Goal: Task Accomplishment & Management: Complete application form

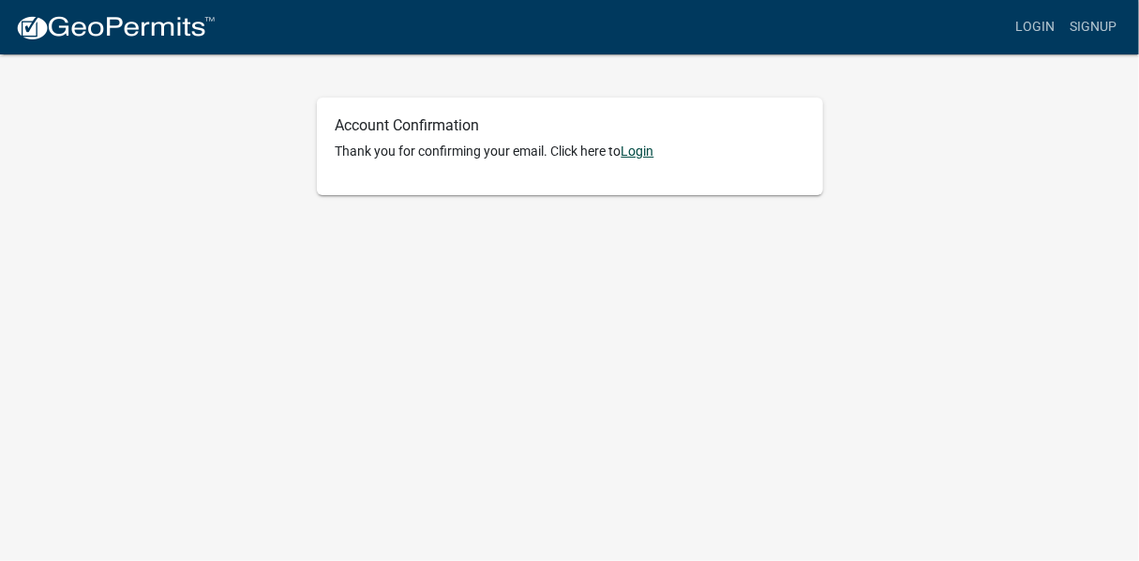
click at [647, 153] on link "Login" at bounding box center [638, 150] width 33 height 15
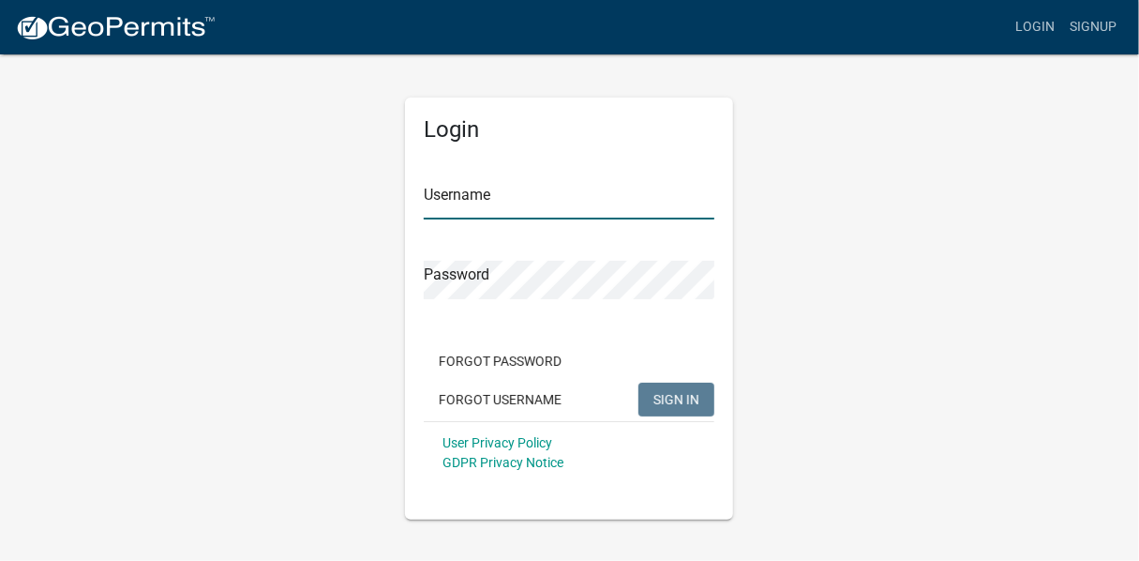
click at [531, 200] on input "Username" at bounding box center [569, 200] width 291 height 38
type input "The site"
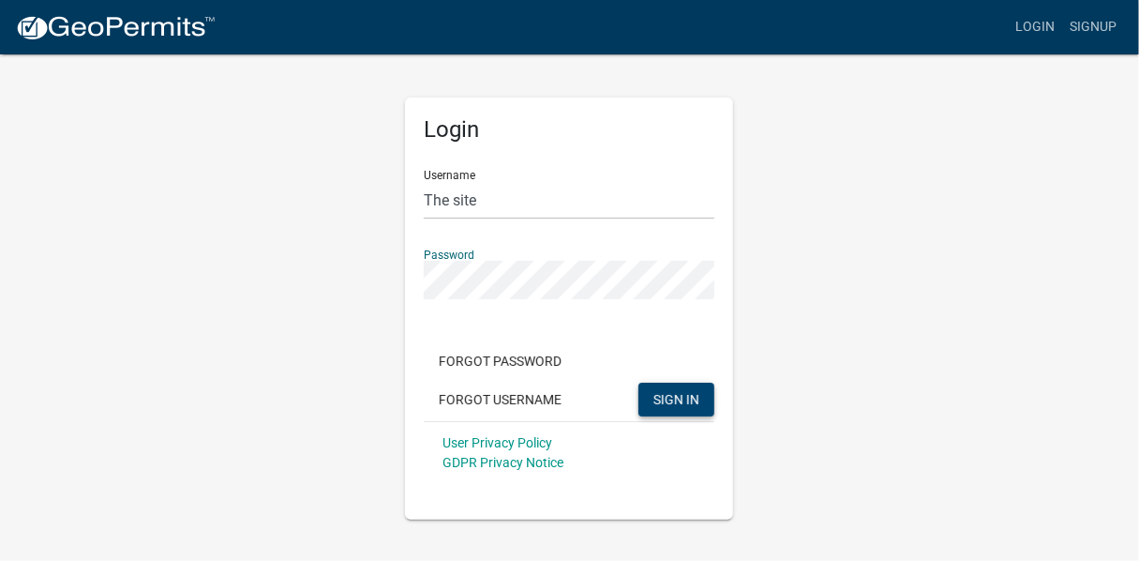
click at [684, 400] on span "SIGN IN" at bounding box center [677, 398] width 46 height 15
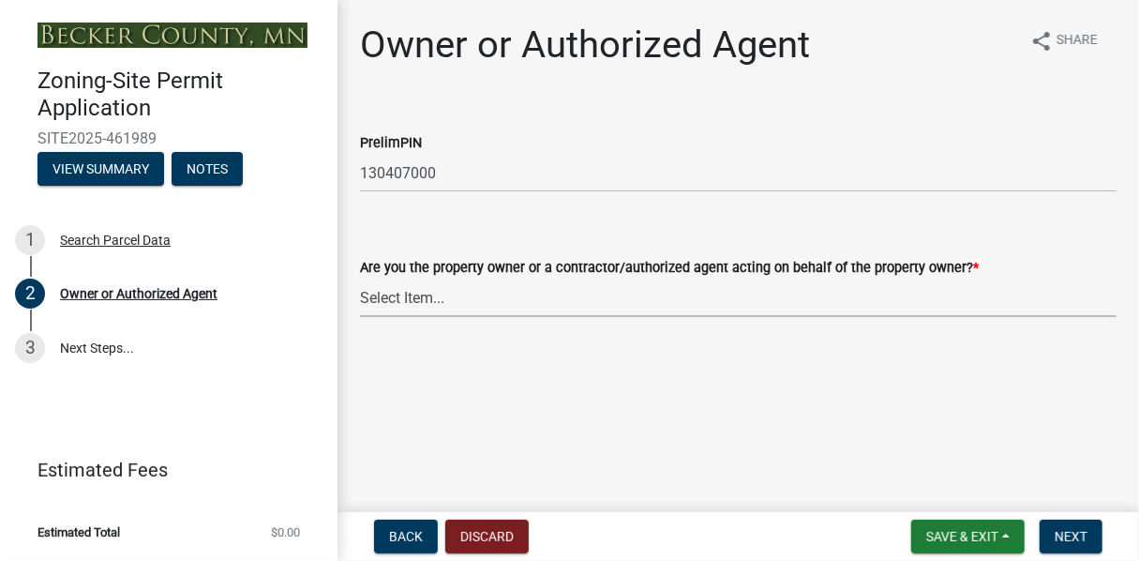
click at [463, 303] on select "Select Item... Property Owner Authorized Agent" at bounding box center [738, 298] width 757 height 38
click at [360, 279] on select "Select Item... Property Owner Authorized Agent" at bounding box center [738, 298] width 757 height 38
select select "3c674549-ed69-405f-b795-9fa3f7d47d9d"
click at [1074, 534] on span "Next" at bounding box center [1071, 536] width 33 height 15
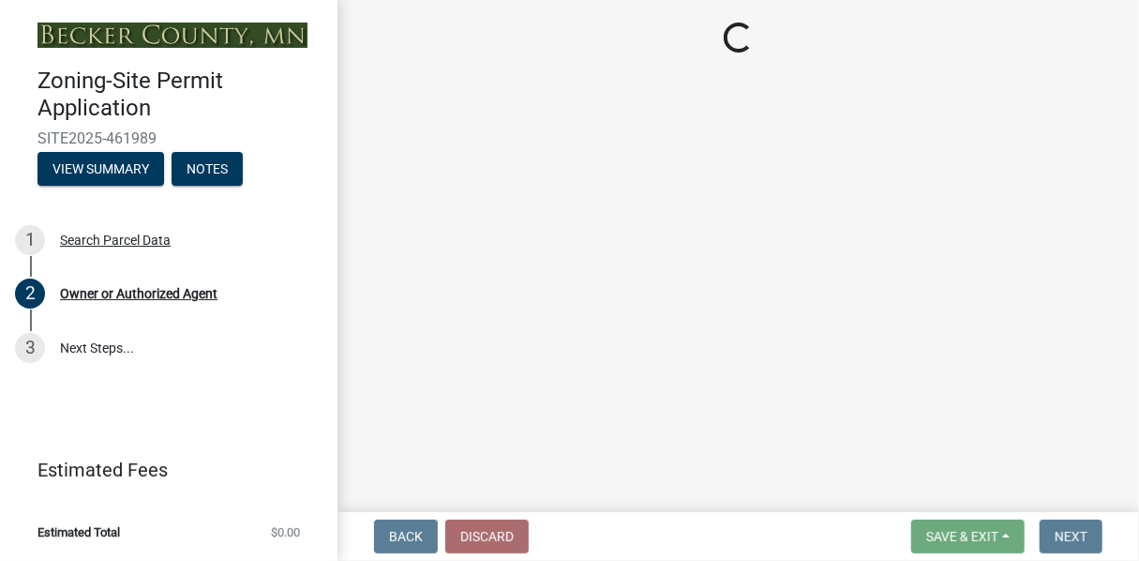
select select "1e551cce-7d1a-4cf0-9609-543386772cb2"
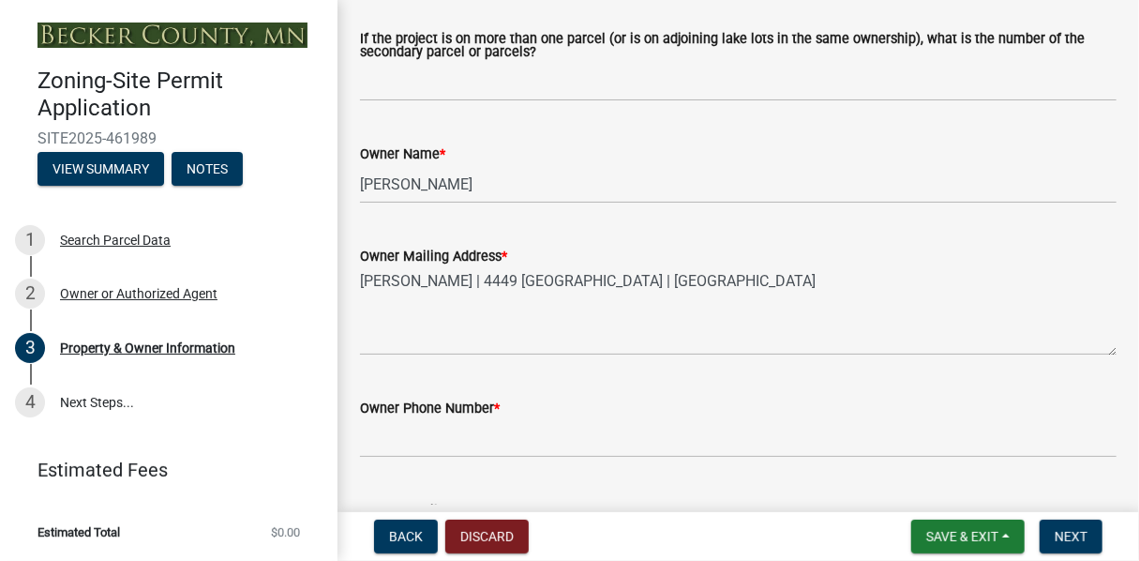
scroll to position [375, 0]
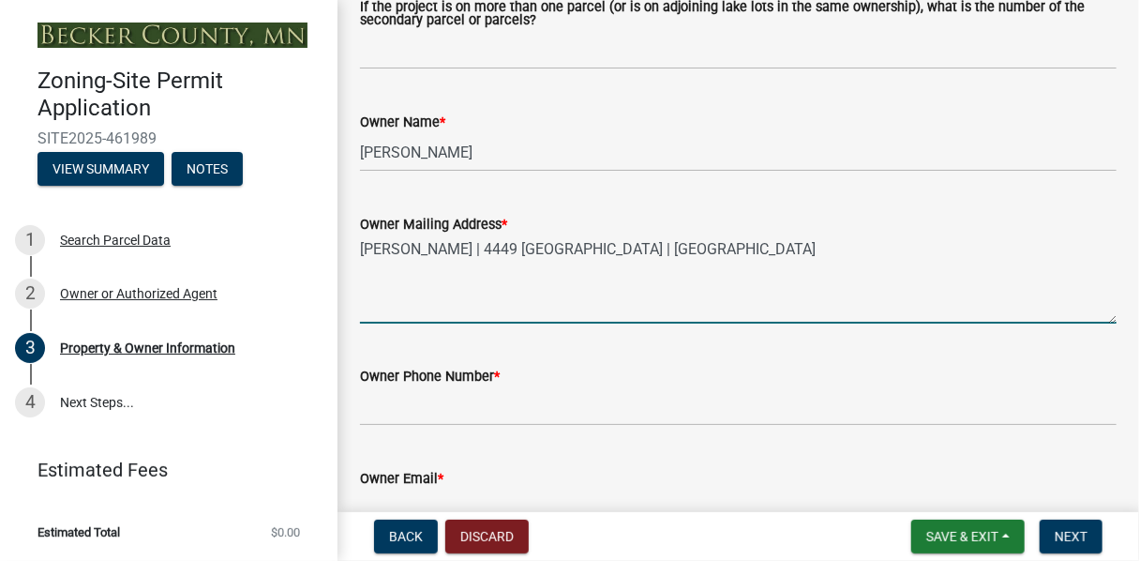
click at [520, 252] on textarea "[PERSON_NAME] | 4449 [GEOGRAPHIC_DATA] | [GEOGRAPHIC_DATA]" at bounding box center [738, 279] width 757 height 88
click at [406, 248] on textarea "[PERSON_NAME] & [PERSON_NAME] | [STREET_ADDRESS]" at bounding box center [738, 279] width 757 height 88
click at [504, 299] on textarea "[PERSON_NAME] & [PERSON_NAME] | [STREET_ADDRESS]" at bounding box center [738, 279] width 757 height 88
type textarea "[PERSON_NAME] & [PERSON_NAME] | [STREET_ADDRESS]"
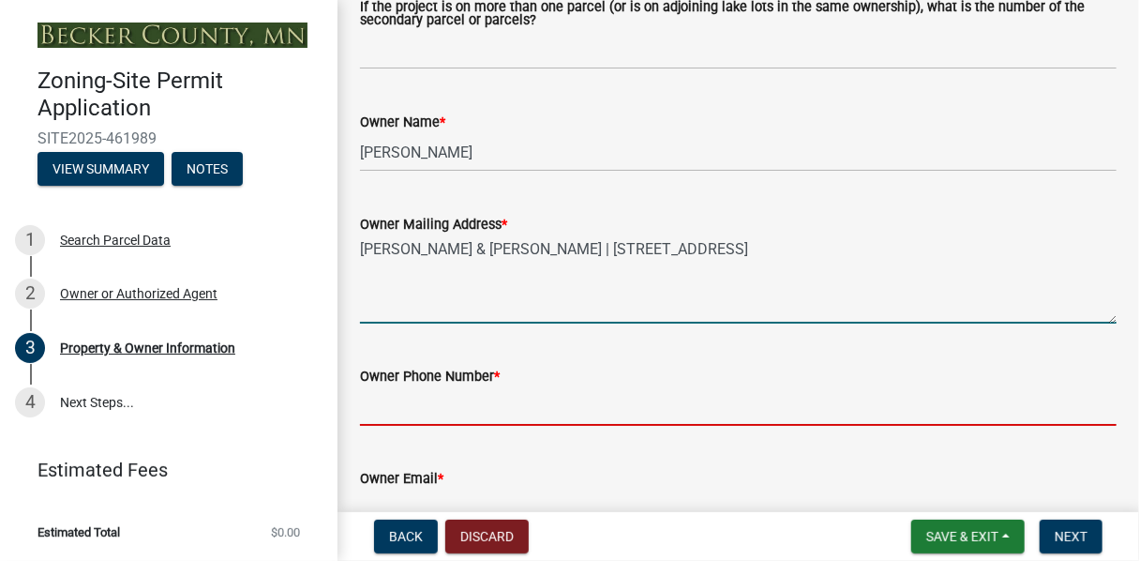
click at [389, 406] on input "Owner Phone Number *" at bounding box center [738, 406] width 757 height 38
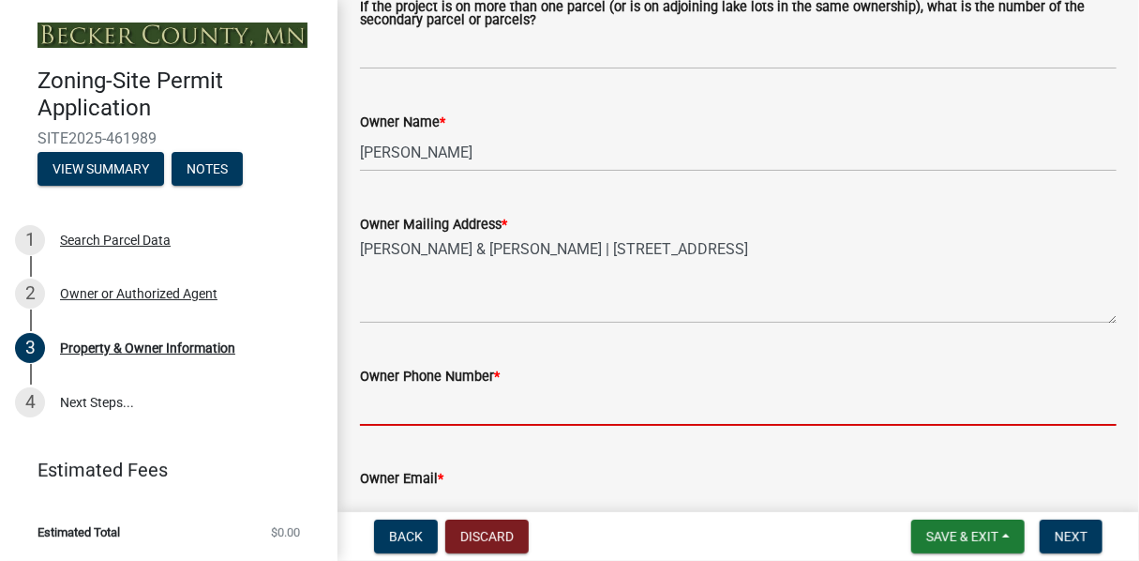
type input "9797777706"
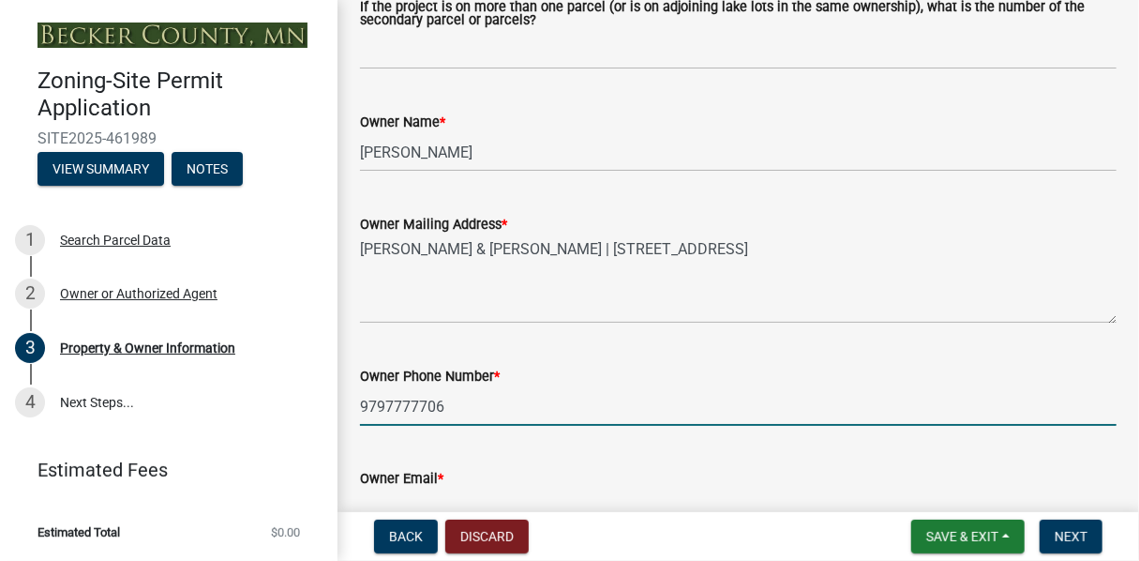
type input "[STREET_ADDRESS]"
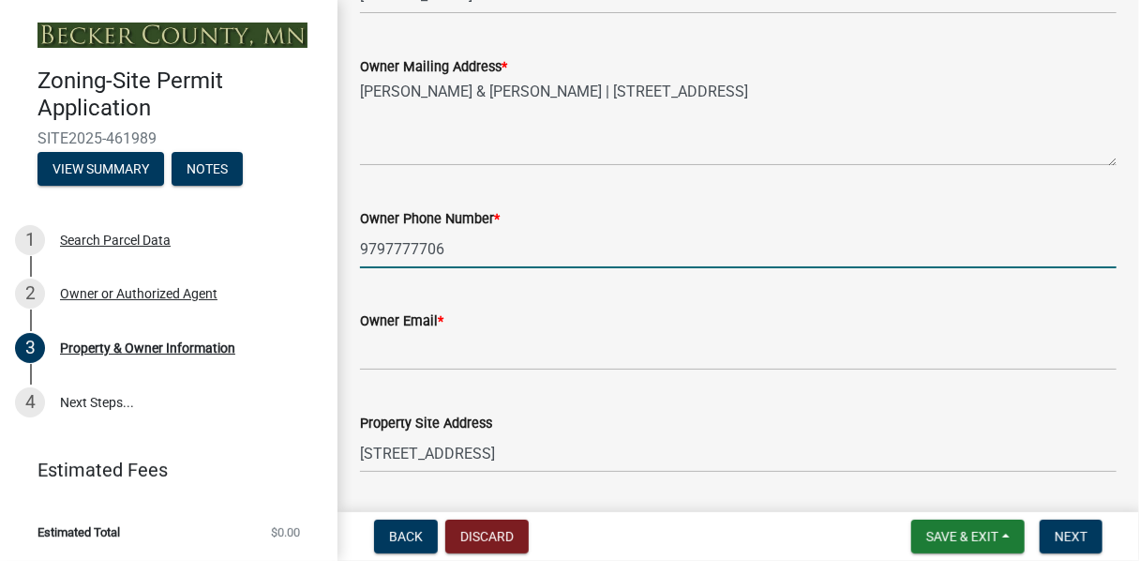
scroll to position [563, 0]
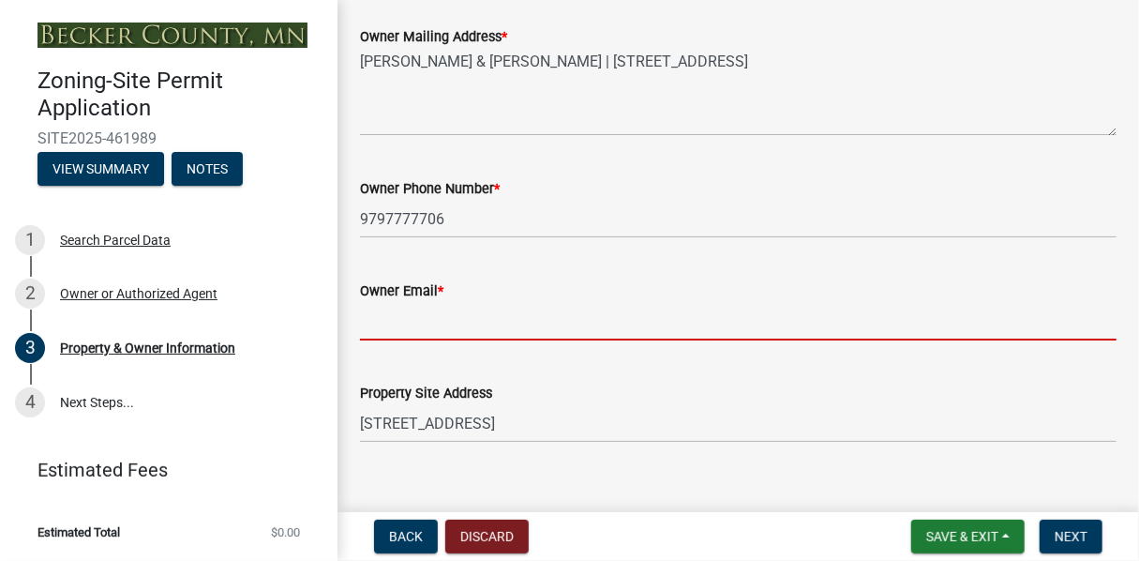
click at [388, 333] on input "Owner Email *" at bounding box center [738, 321] width 757 height 38
type input "[EMAIL_ADDRESS][DOMAIN_NAME]"
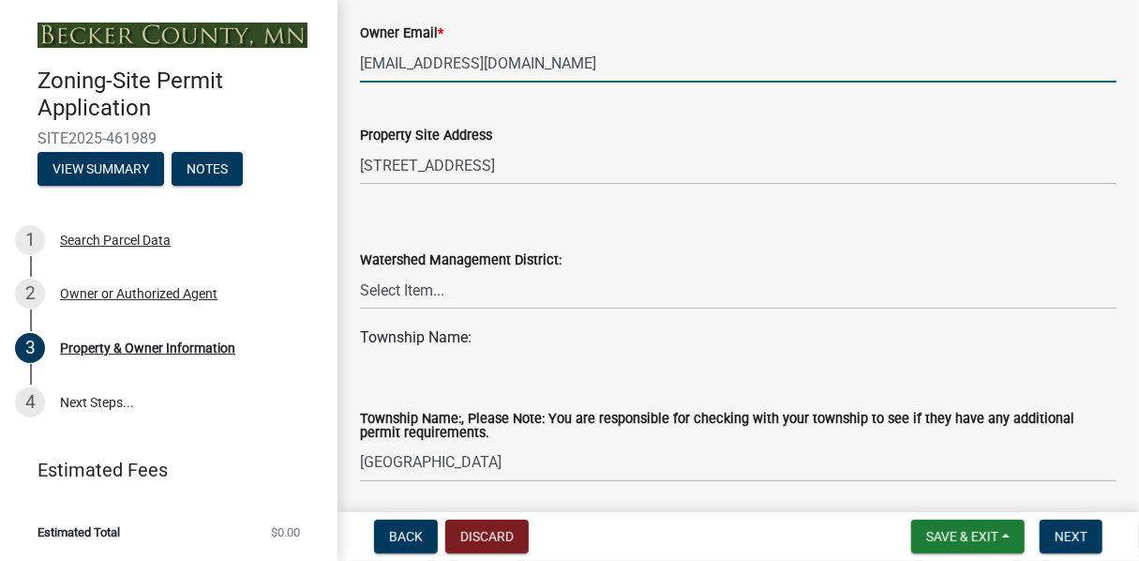
scroll to position [844, 0]
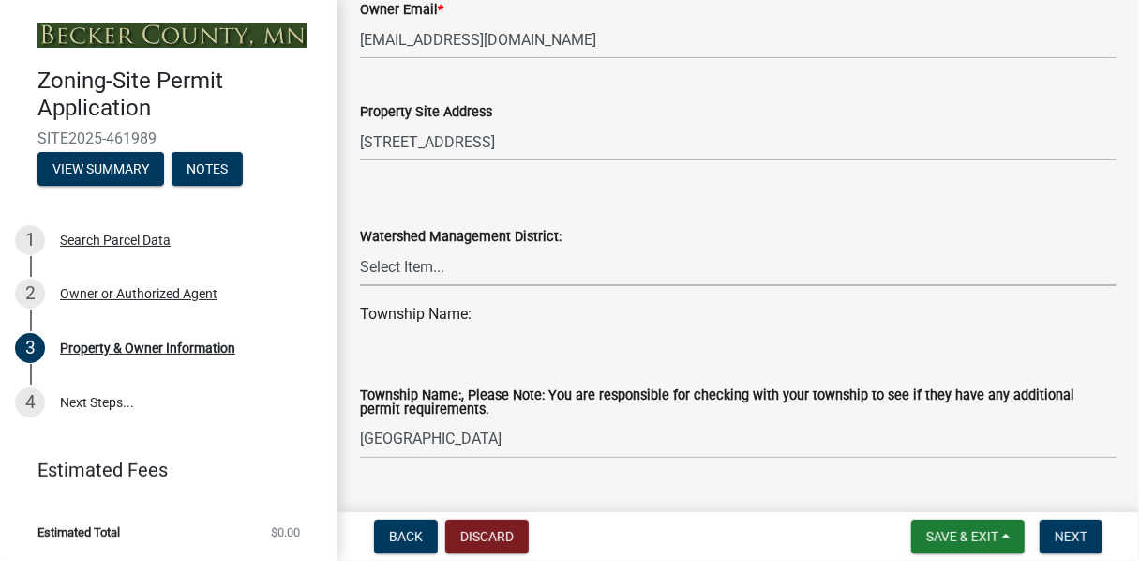
click at [421, 269] on select "Select Item... PELICAN RIVER WTRSHD BUFFALO WATERSHED CORMORANT WATERSHED WILD …" at bounding box center [738, 267] width 757 height 38
click at [503, 444] on select "Select Item... [GEOGRAPHIC_DATA] AUDUBON [GEOGRAPHIC_DATA] CALLAWAY [GEOGRAPHIC…" at bounding box center [738, 439] width 757 height 38
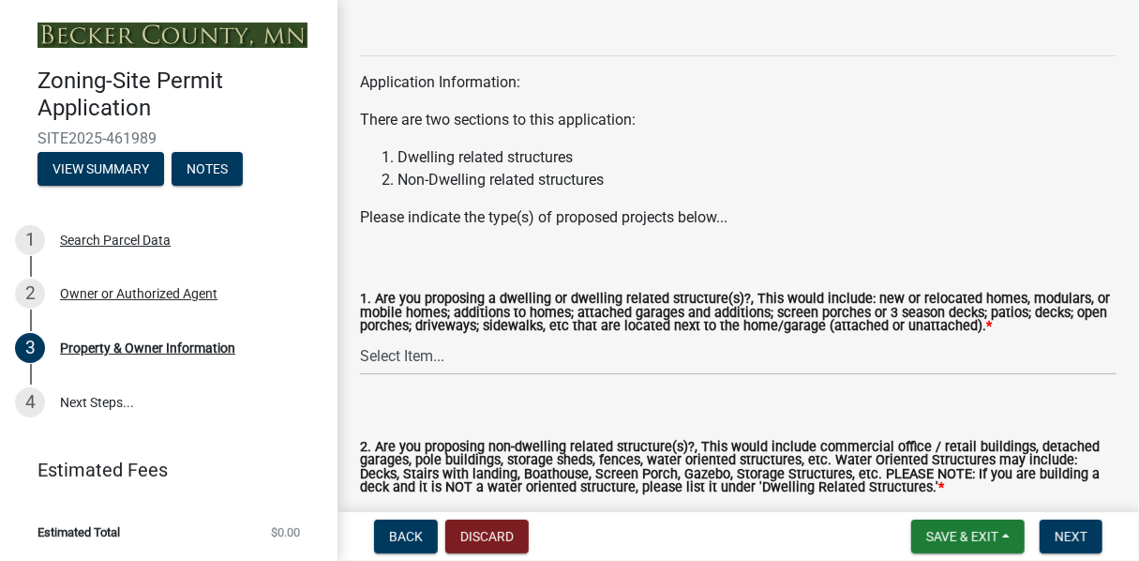
scroll to position [2063, 0]
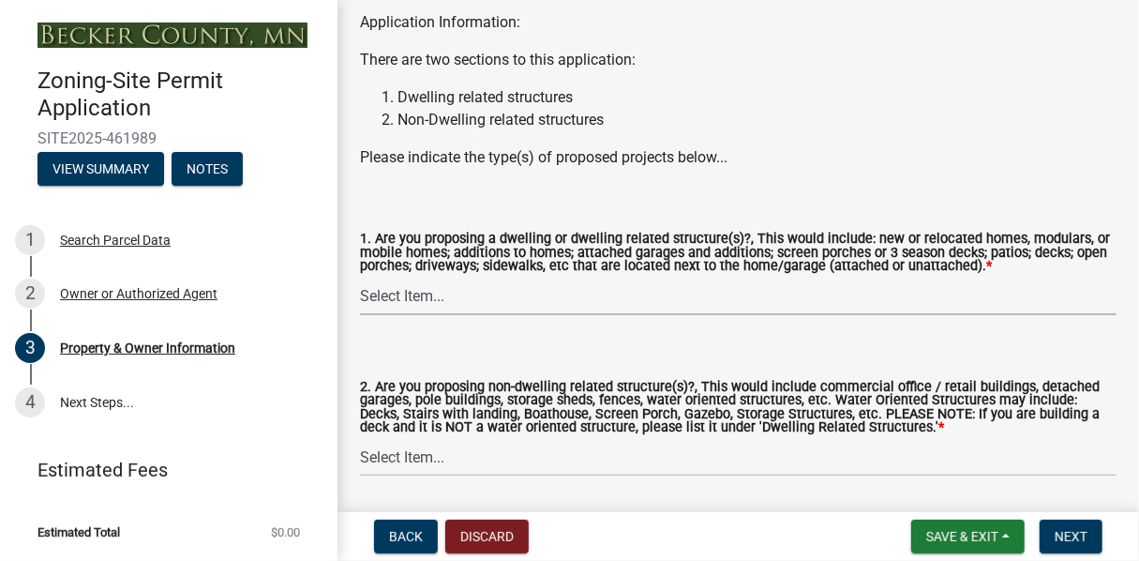
click at [426, 301] on select "Select Item... Yes No" at bounding box center [738, 296] width 757 height 38
click at [360, 278] on select "Select Item... Yes No" at bounding box center [738, 296] width 757 height 38
select select "f87eba17-8ed9-4ad8-aefc-fe36a3f3544b"
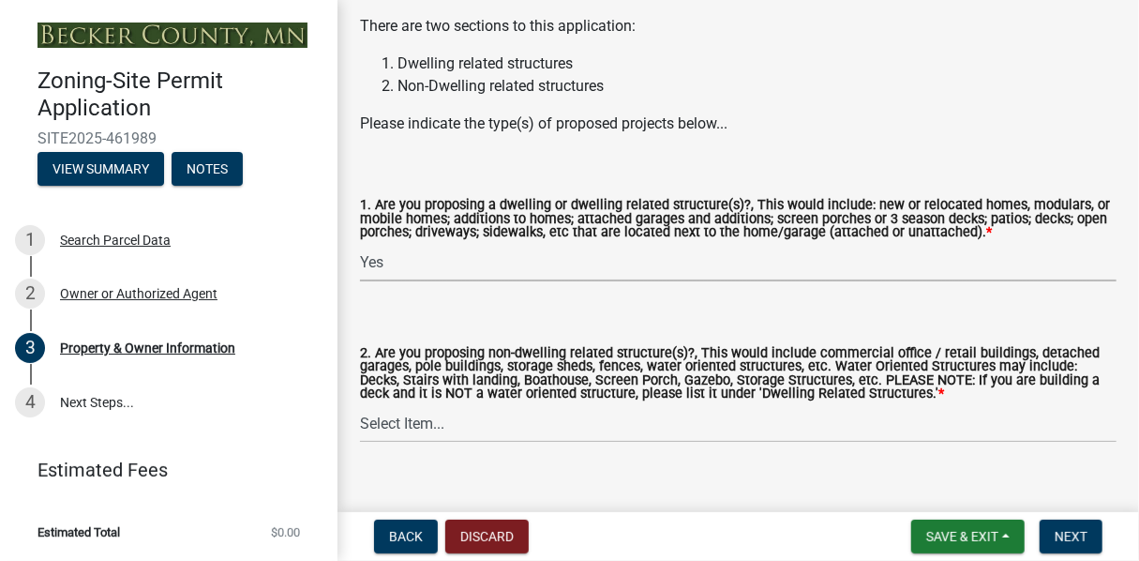
scroll to position [2127, 0]
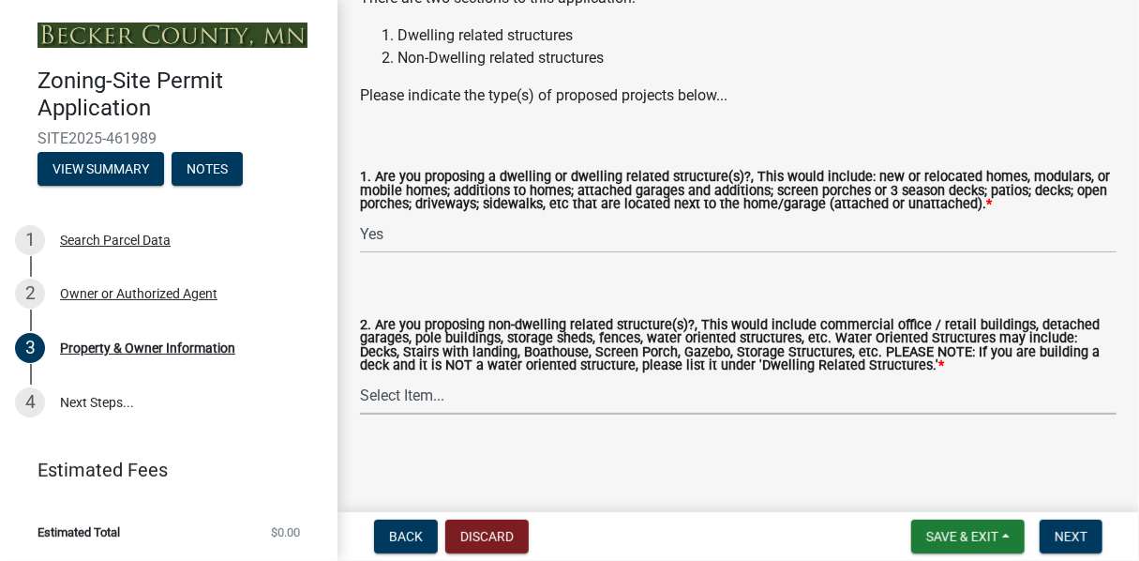
click at [412, 397] on select "Select Item... Yes No" at bounding box center [738, 395] width 757 height 38
click at [360, 376] on select "Select Item... Yes No" at bounding box center [738, 395] width 757 height 38
select select "393a978c-6bd5-4cb2-a6a0-db6feb8732b8"
click at [1084, 536] on span "Next" at bounding box center [1071, 536] width 33 height 15
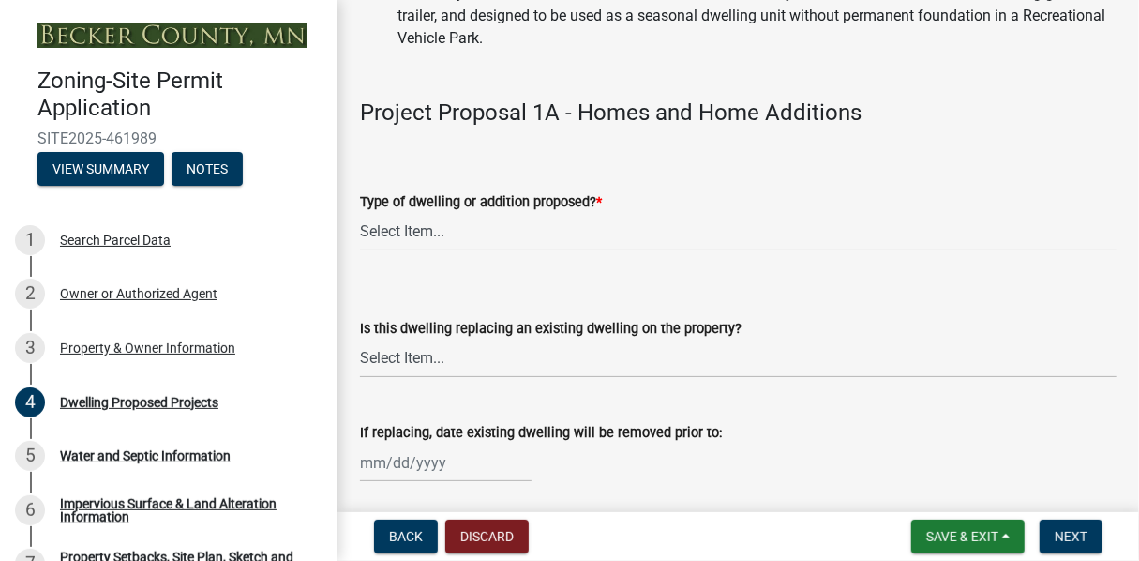
scroll to position [469, 0]
click at [413, 234] on select "Select Item... N/A - Not a dwelling New Home-Onsite Construction New Modular (E…" at bounding box center [738, 231] width 757 height 38
click at [360, 212] on select "Select Item... N/A - Not a dwelling New Home-Onsite Construction New Modular (E…" at bounding box center [738, 231] width 757 height 38
select select "5b8abcc6-67f7-49fb-8f25-c295ccc2b339"
click at [419, 356] on select "Select Item... N/A Yes No" at bounding box center [738, 358] width 757 height 38
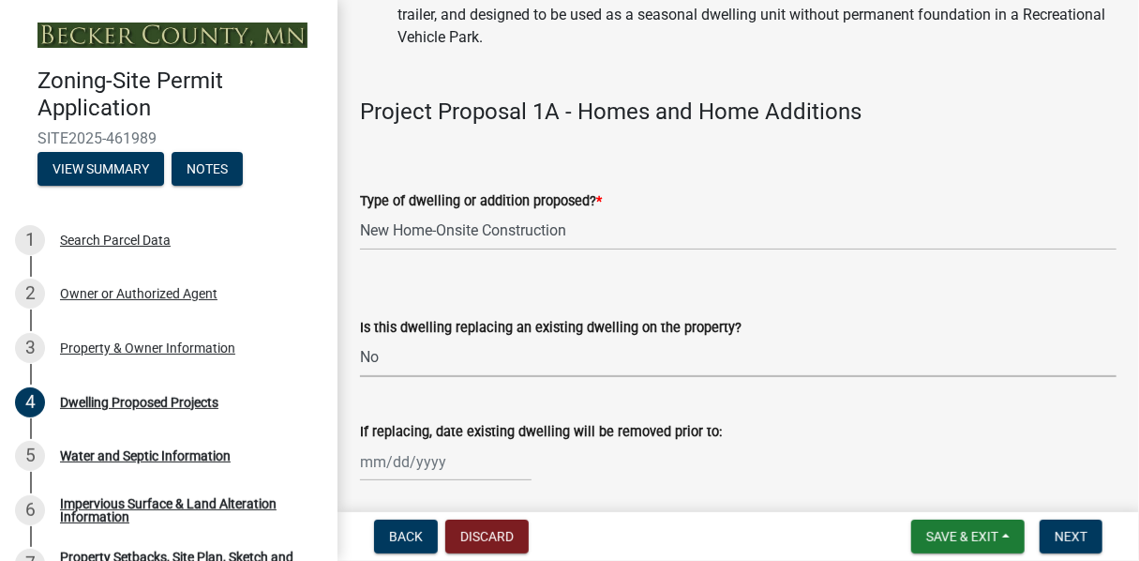
click at [360, 339] on select "Select Item... N/A Yes No" at bounding box center [738, 358] width 757 height 38
select select "566f81cc-4b3f-4ecb-9f16-a2b313352c61"
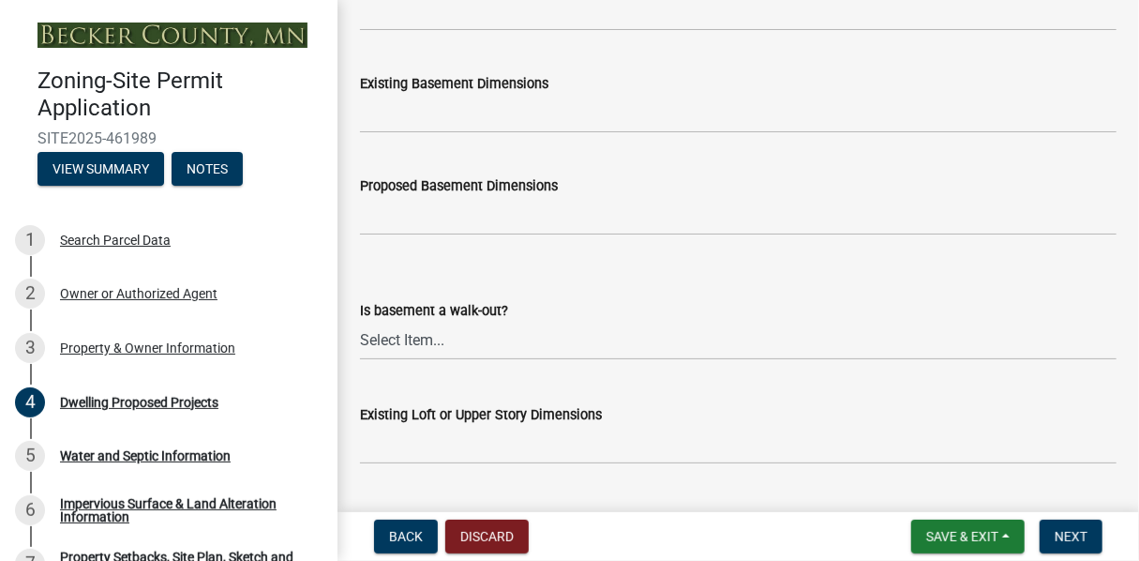
scroll to position [1219, 0]
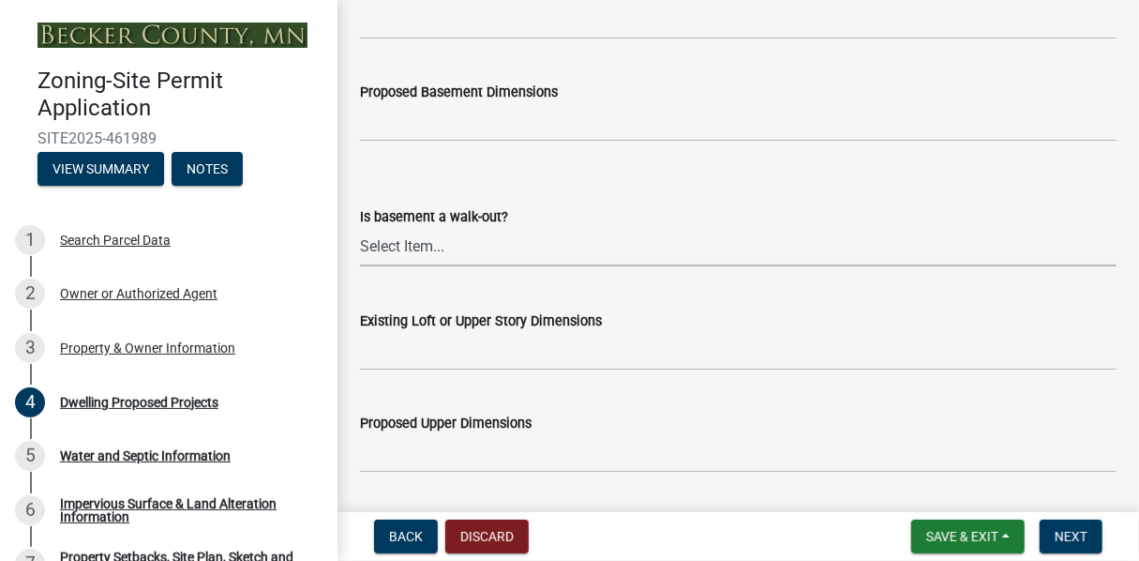
click at [401, 249] on select "Select Item... Yes No N/A" at bounding box center [738, 247] width 757 height 38
click at [360, 228] on select "Select Item... Yes No N/A" at bounding box center [738, 247] width 757 height 38
select select "59a6fdaa-56b6-4bcd-87b7-d867a7d784e6"
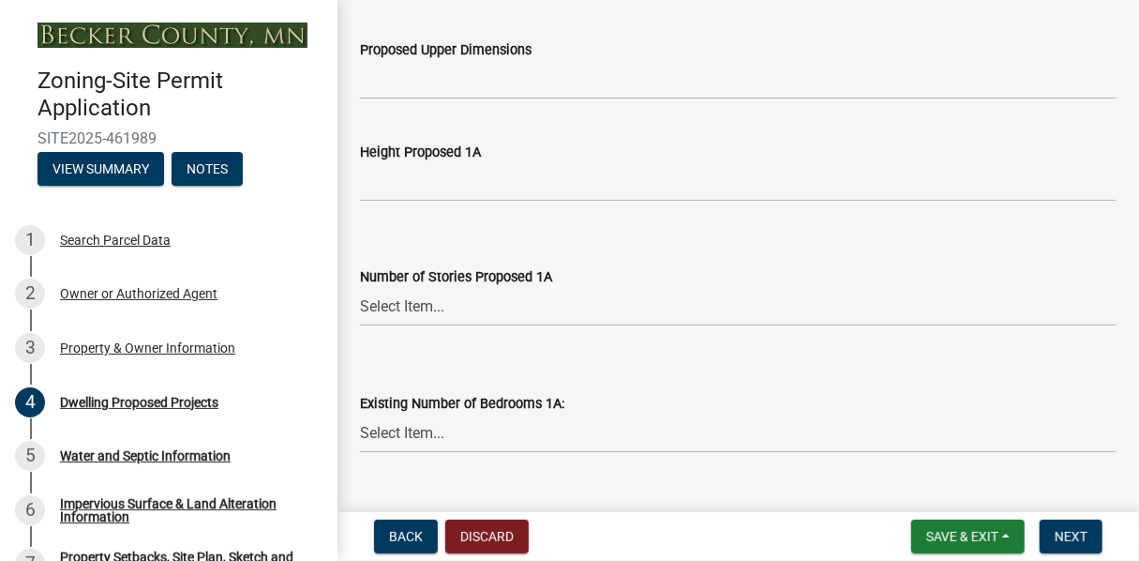
scroll to position [1594, 0]
click at [397, 306] on select "Select Item... N/A 1 1.25 1.5 1.75 2 2.25 2.5" at bounding box center [738, 305] width 757 height 38
click at [360, 286] on select "Select Item... N/A 1 1.25 1.5 1.75 2 2.25 2.5" at bounding box center [738, 305] width 757 height 38
select select "4f5e2784-8c40-49a3-b0e9-8f1a3cbab4f4"
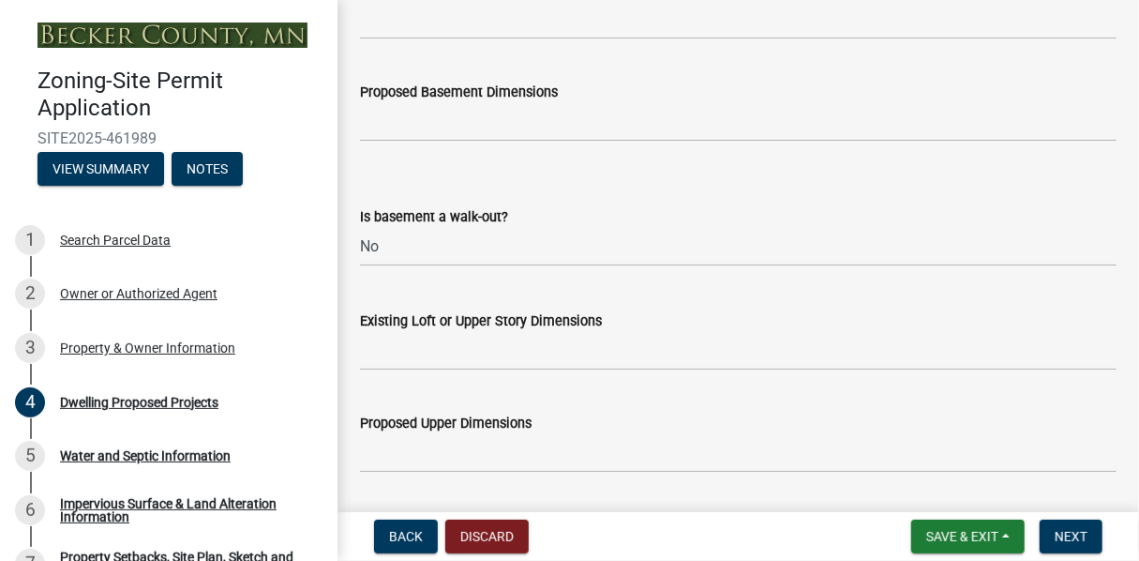
scroll to position [1313, 0]
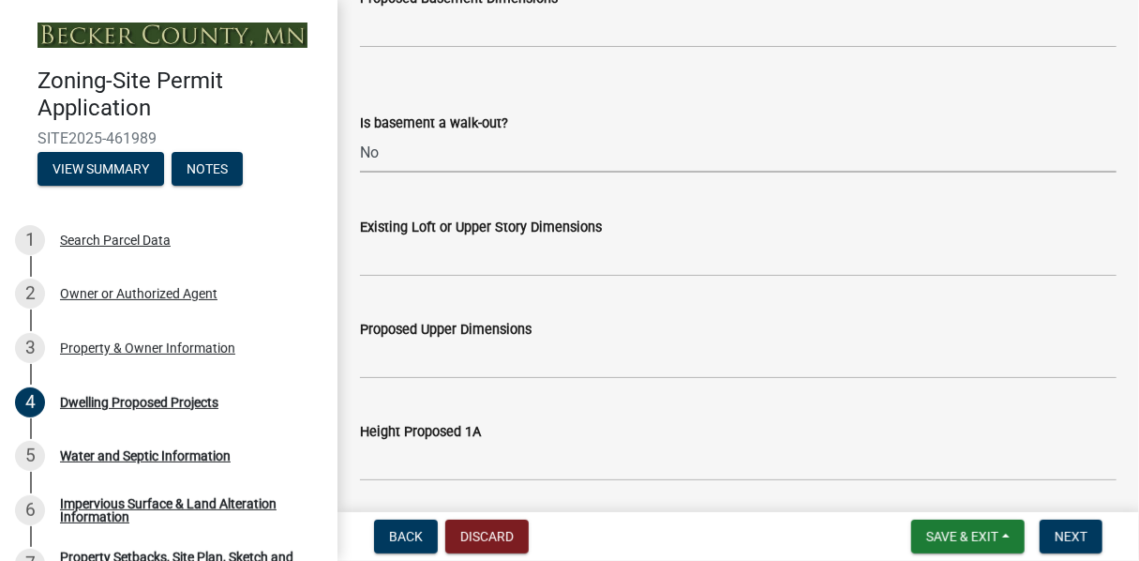
click at [378, 158] on select "Select Item... Yes No N/A" at bounding box center [738, 153] width 757 height 38
click at [360, 134] on select "Select Item... Yes No N/A" at bounding box center [738, 153] width 757 height 38
select select "f4ae0446-41fa-4afd-99aa-409617c58827"
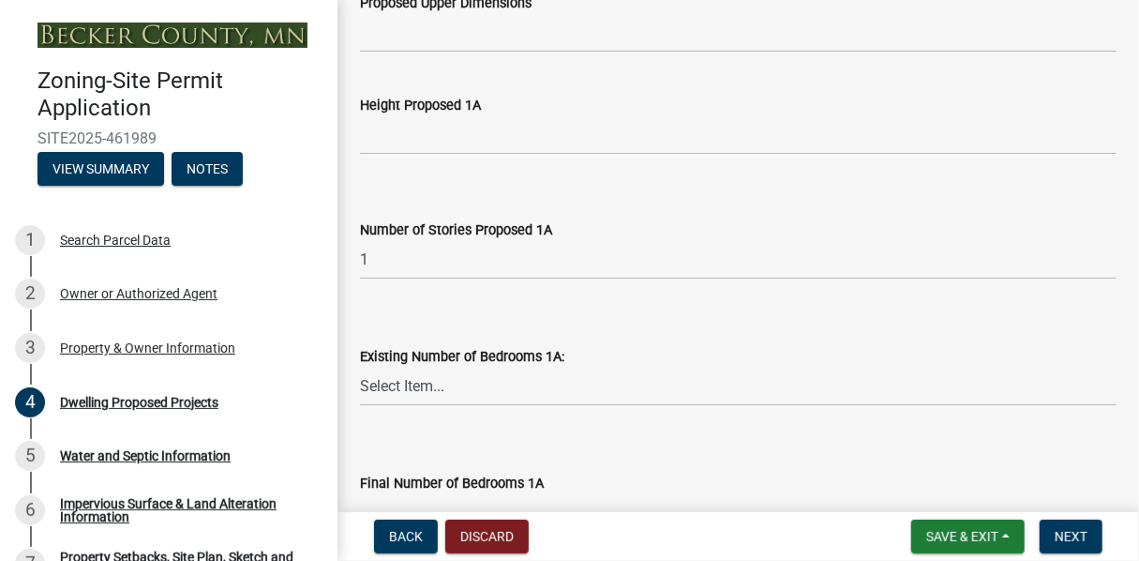
scroll to position [1688, 0]
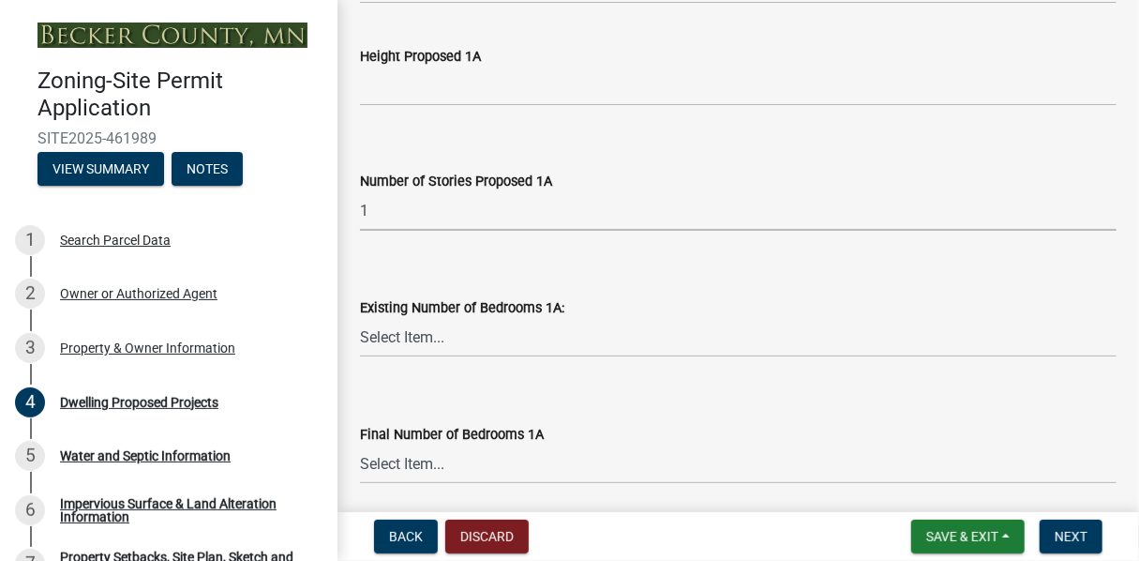
click at [364, 207] on select "Select Item... N/A 1 1.25 1.5 1.75 2 2.25 2.5" at bounding box center [738, 211] width 757 height 38
click at [360, 192] on select "Select Item... N/A 1 1.25 1.5 1.75 2 2.25 2.5" at bounding box center [738, 211] width 757 height 38
select select "c627ad9d-8c0c-44bb-ac13-36eb4b08977a"
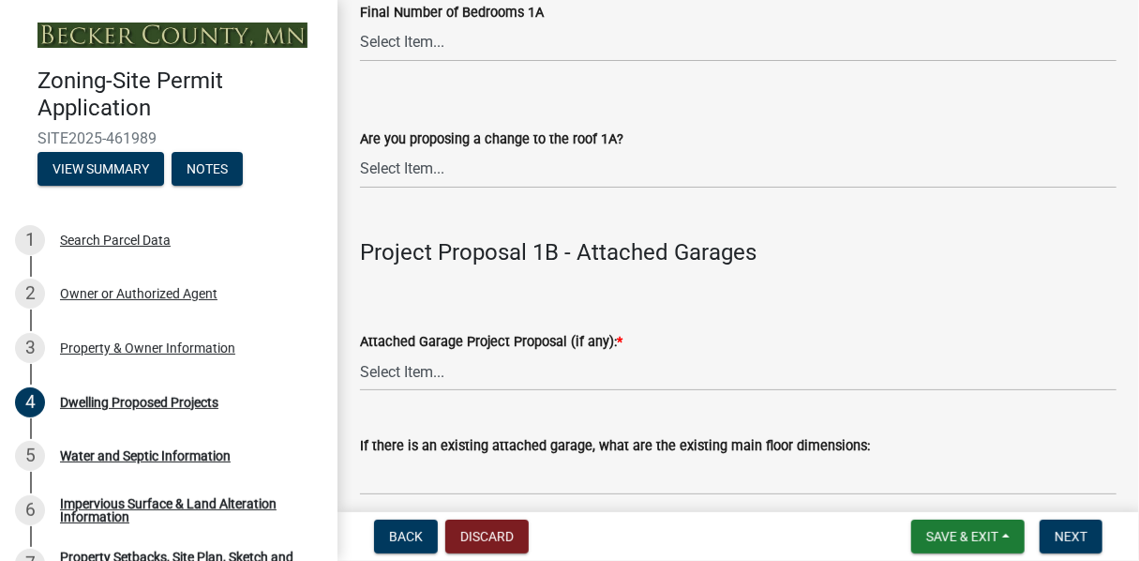
scroll to position [2157, 0]
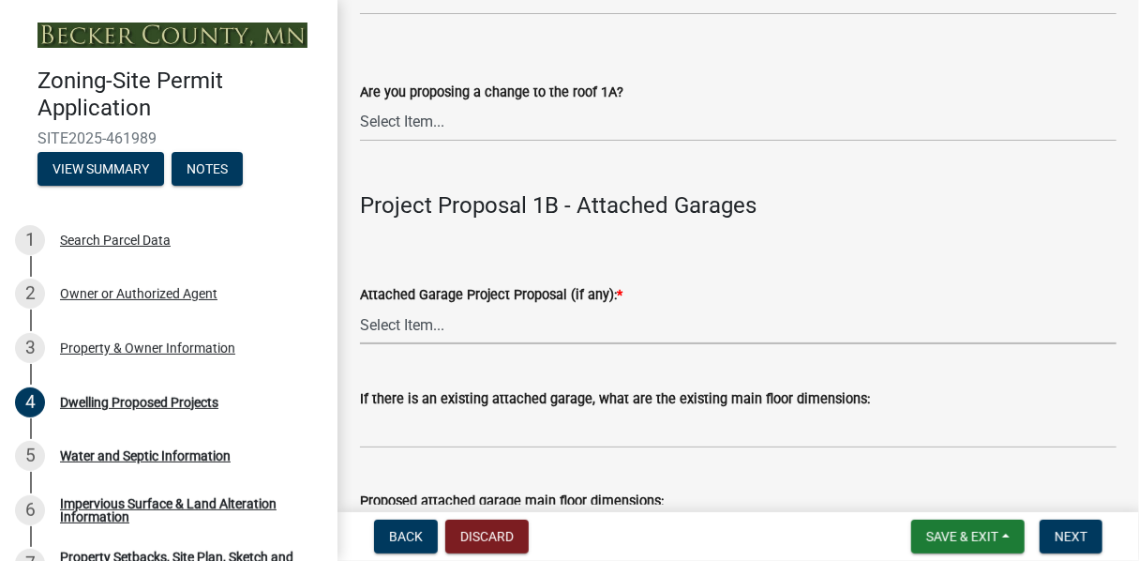
click at [408, 327] on select "Select Item... N/A New Attached Garage Addition to Attached Garage" at bounding box center [738, 325] width 757 height 38
click at [468, 328] on select "Select Item... N/A New Attached Garage Addition to Attached Garage" at bounding box center [738, 325] width 757 height 38
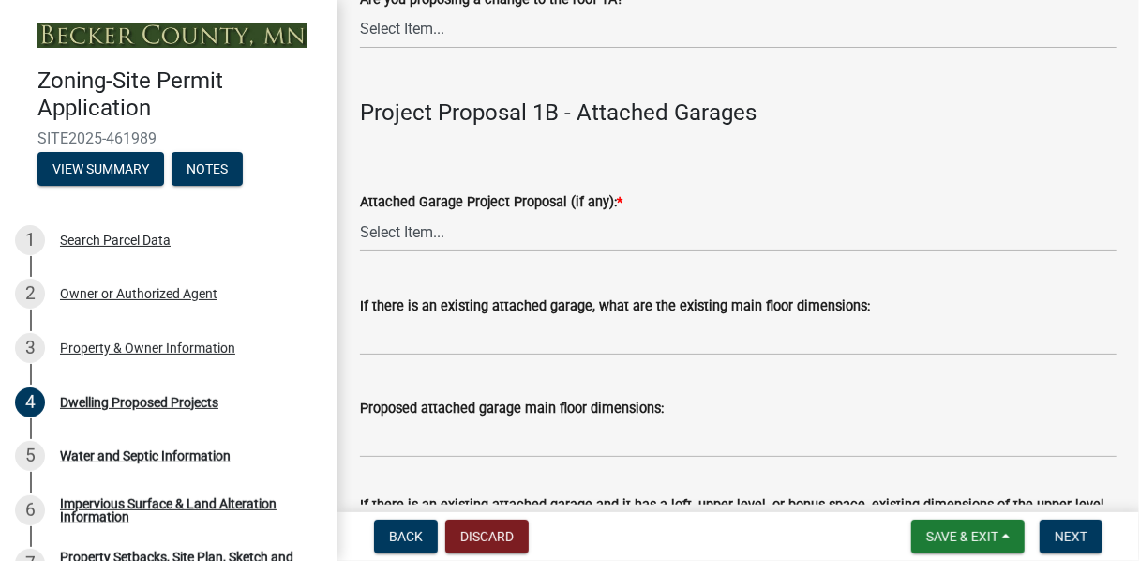
scroll to position [2251, 0]
click at [421, 230] on select "Select Item... N/A New Attached Garage Addition to Attached Garage" at bounding box center [738, 231] width 757 height 38
click at [360, 212] on select "Select Item... N/A New Attached Garage Addition to Attached Garage" at bounding box center [738, 231] width 757 height 38
select select "11c1c089-3b44-43c0-9549-3c9eeea2451f"
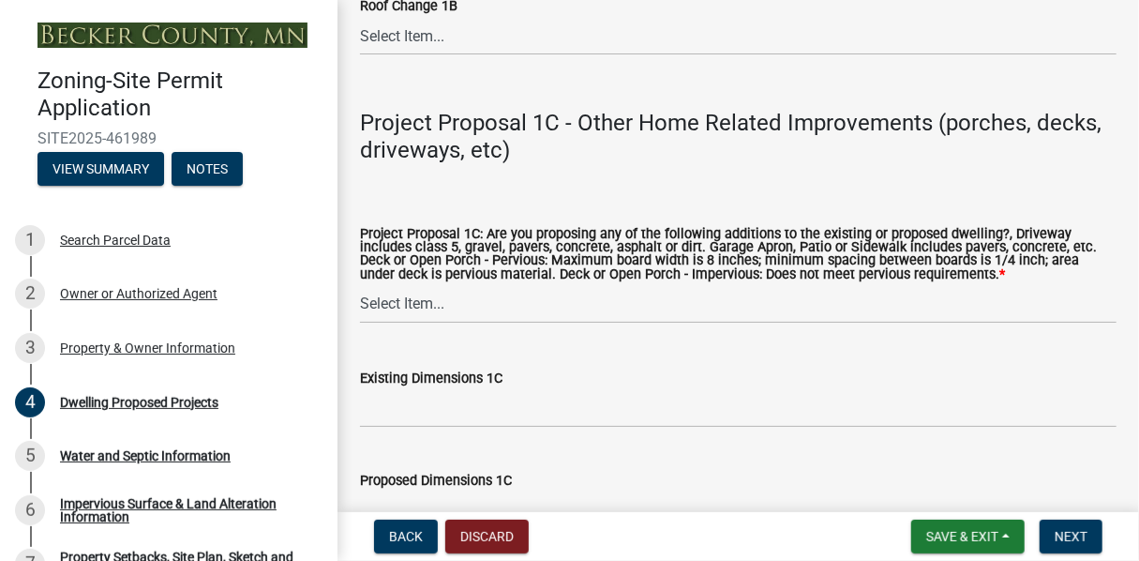
scroll to position [3564, 0]
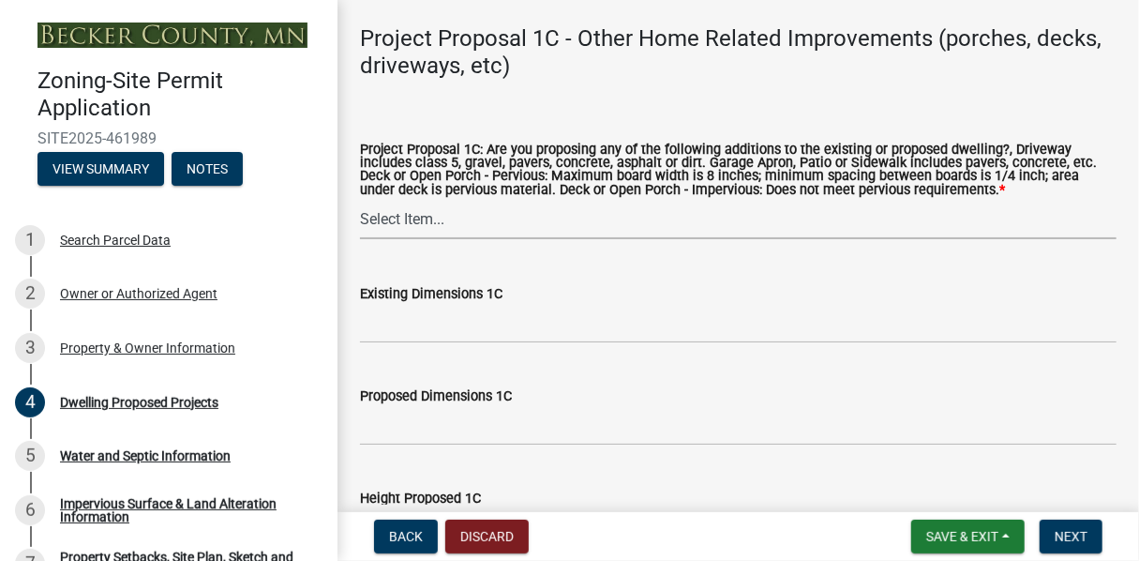
click at [413, 222] on select "Select Item... N/A Driveway Garage Apron Home Patio Sidewalk Deck - Pervious De…" at bounding box center [738, 220] width 757 height 38
click at [468, 218] on select "Select Item... N/A Driveway Garage Apron Home Patio Sidewalk Deck - Pervious De…" at bounding box center [738, 220] width 757 height 38
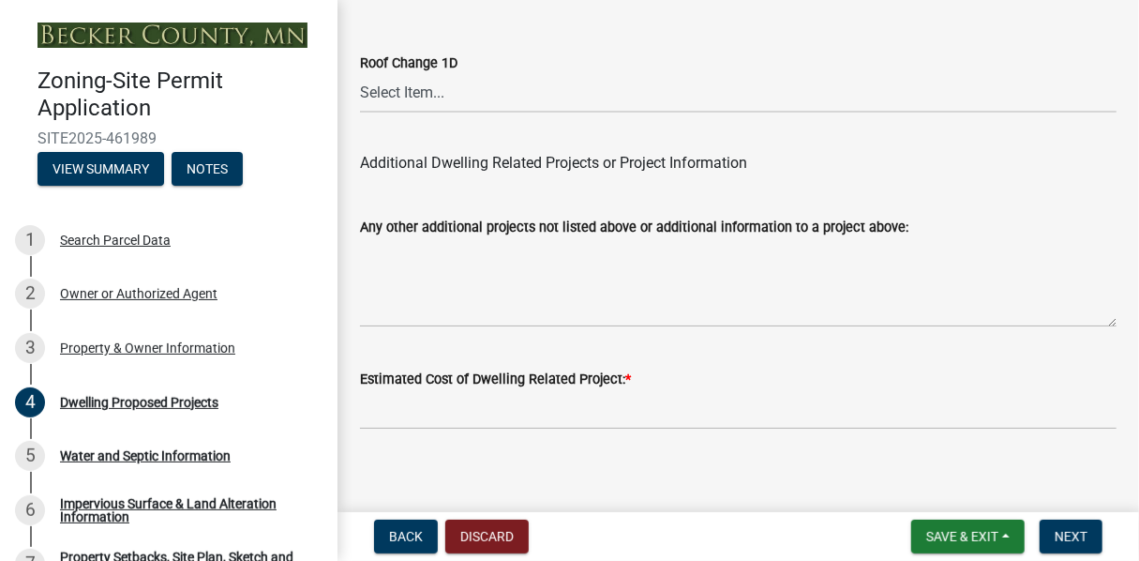
scroll to position [5094, 0]
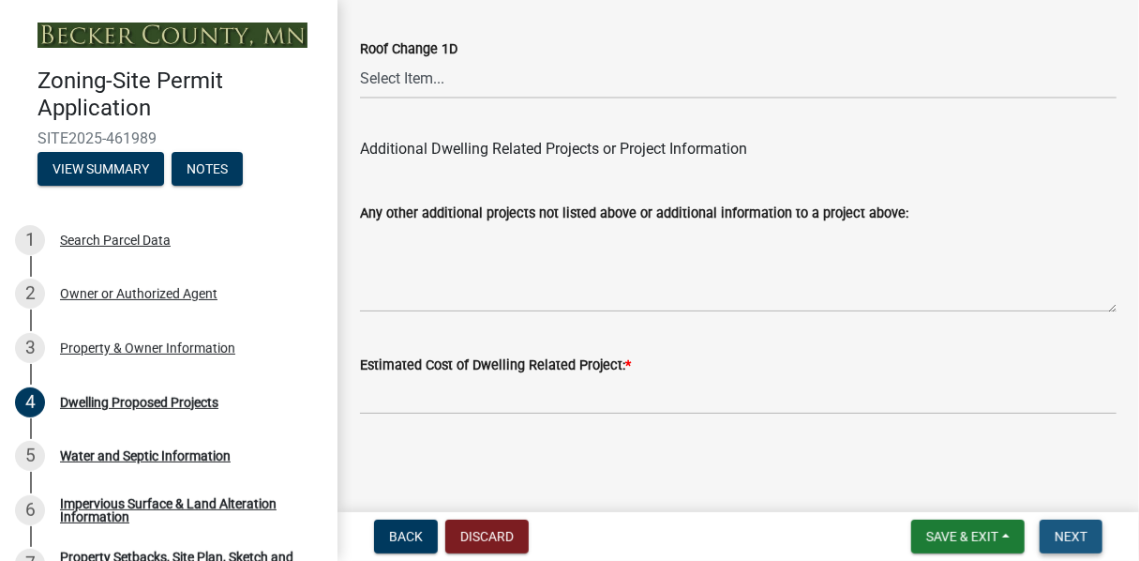
click at [1077, 535] on span "Next" at bounding box center [1071, 536] width 33 height 15
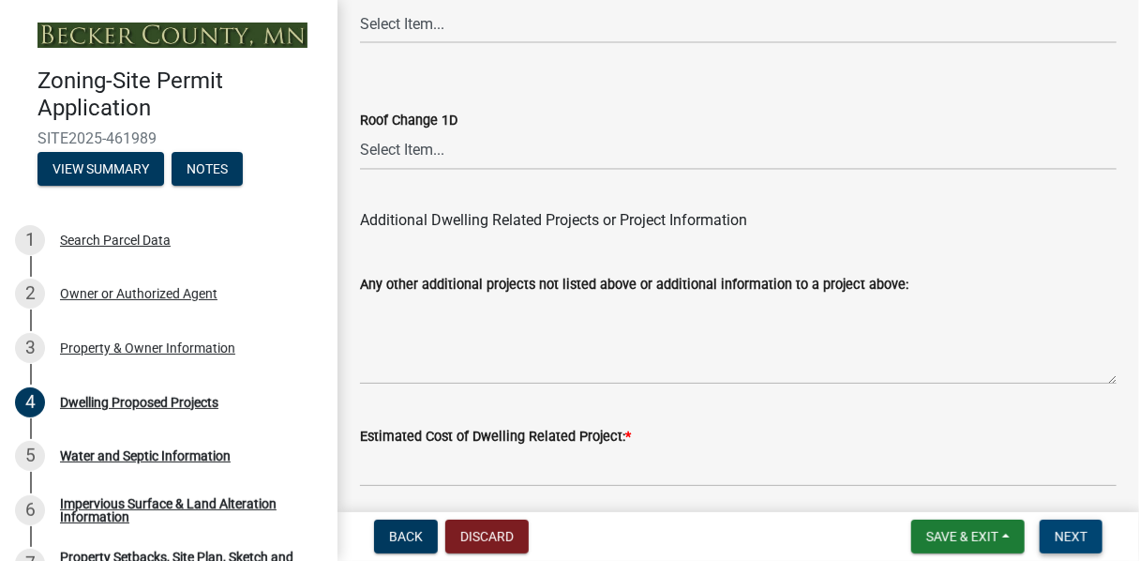
scroll to position [5207, 0]
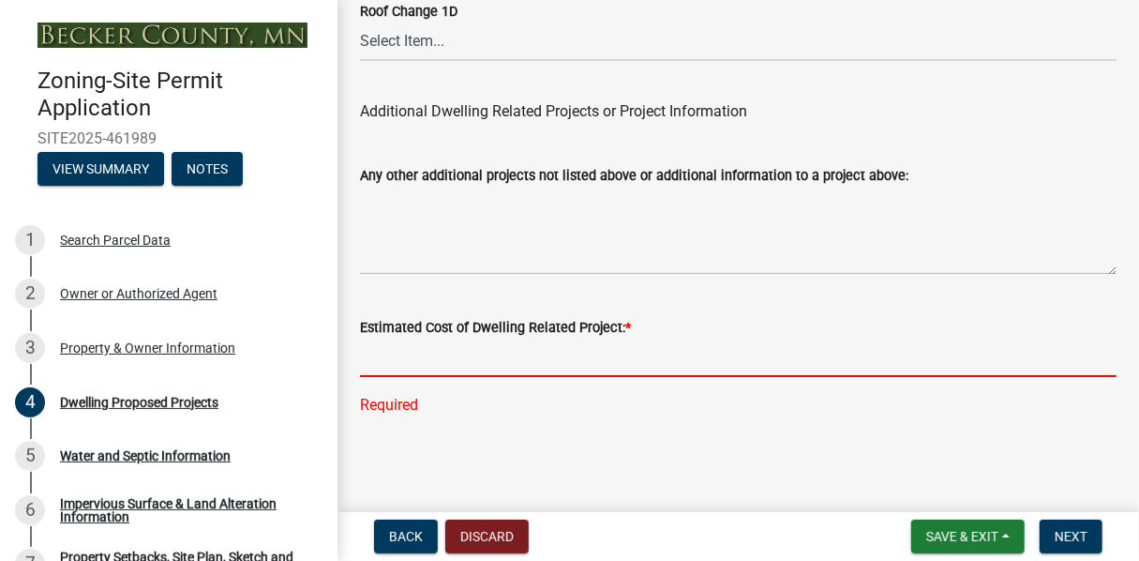
click at [415, 359] on input "text" at bounding box center [738, 358] width 757 height 38
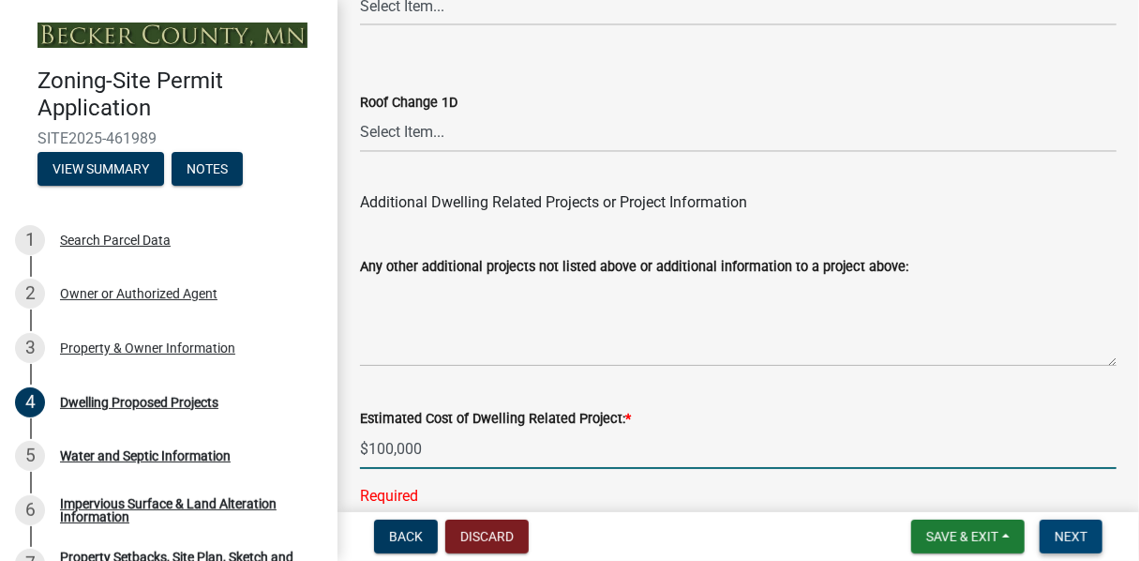
type input "100000"
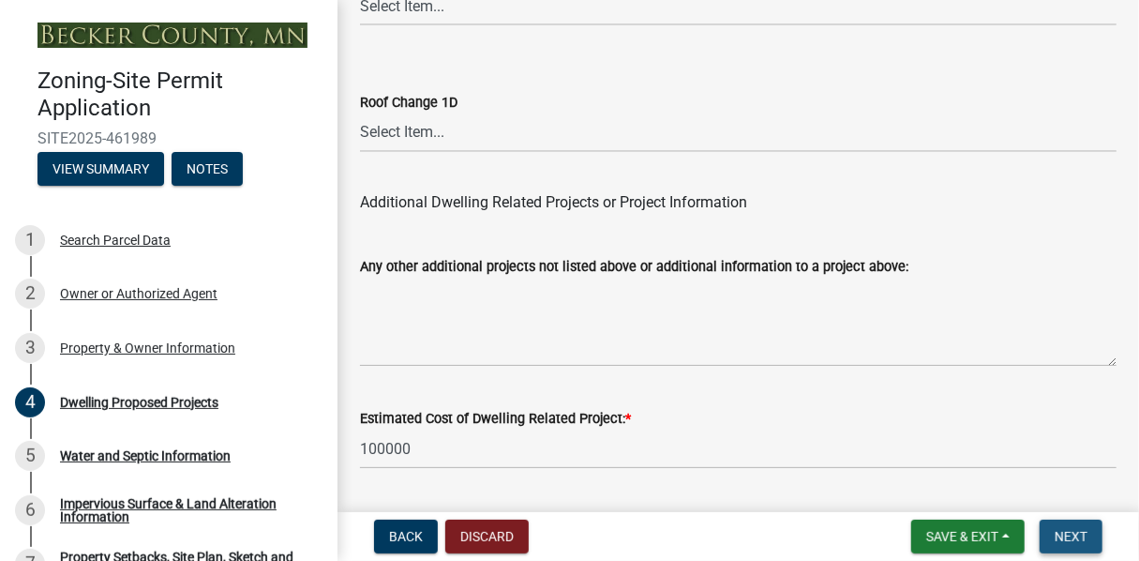
click at [1067, 531] on span "Next" at bounding box center [1071, 536] width 33 height 15
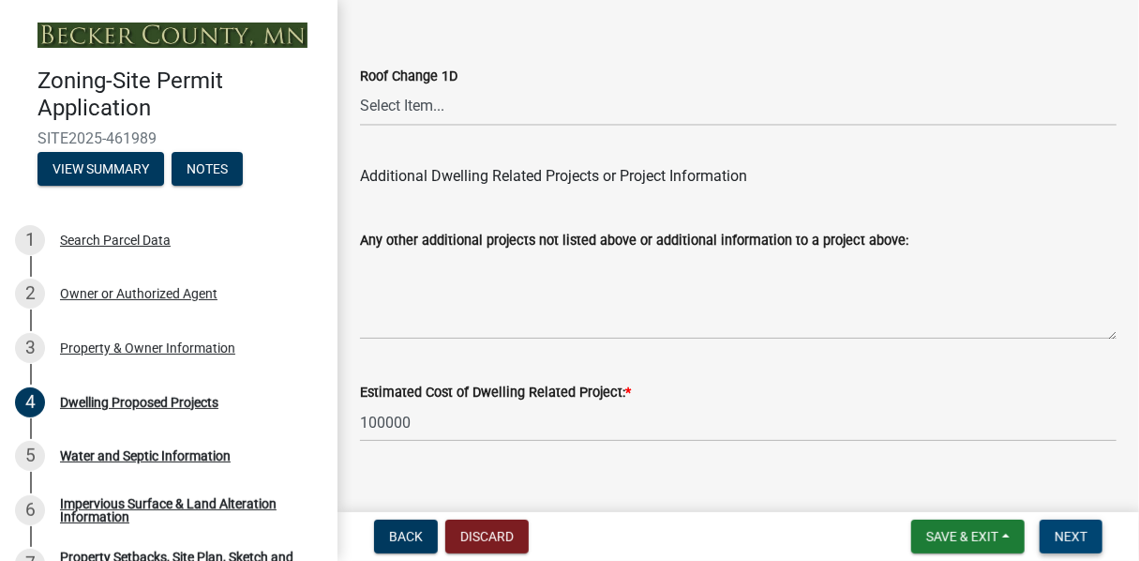
scroll to position [5169, 0]
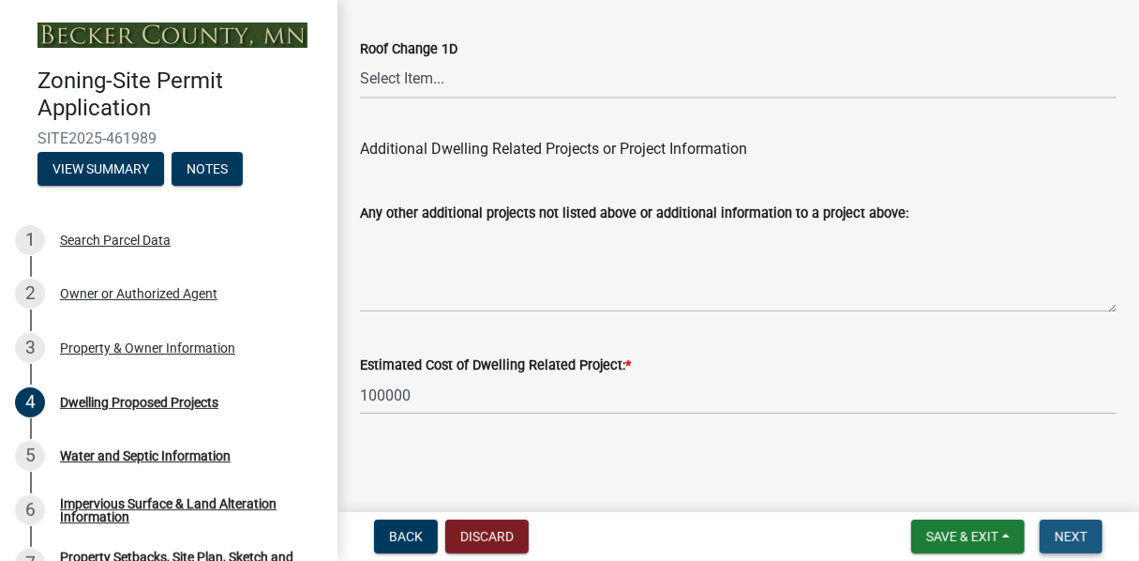
click at [1077, 532] on span "Next" at bounding box center [1071, 536] width 33 height 15
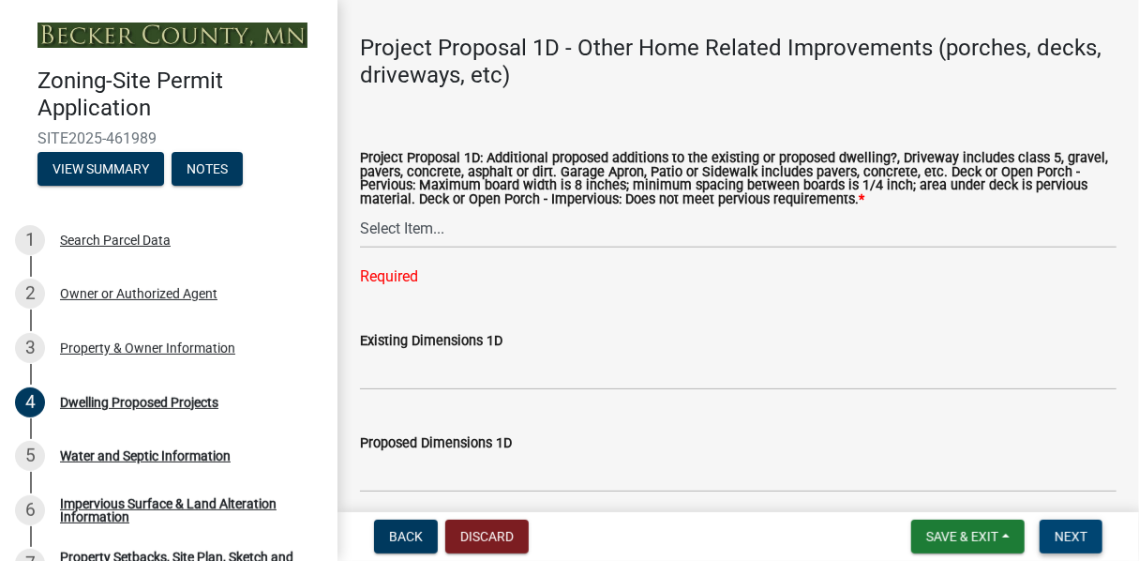
scroll to position [4419, 0]
click at [402, 283] on div "Required" at bounding box center [738, 277] width 757 height 23
click at [407, 234] on select "Select Item... N/A Driveway Garage Apron Home Patio Sidewalk Deck - Pervious De…" at bounding box center [738, 230] width 757 height 38
click at [360, 213] on select "Select Item... N/A Driveway Garage Apron Home Patio Sidewalk Deck - Pervious De…" at bounding box center [738, 230] width 757 height 38
select select "ab9119d1-7da9-49c4-9fac-8c142204c89d"
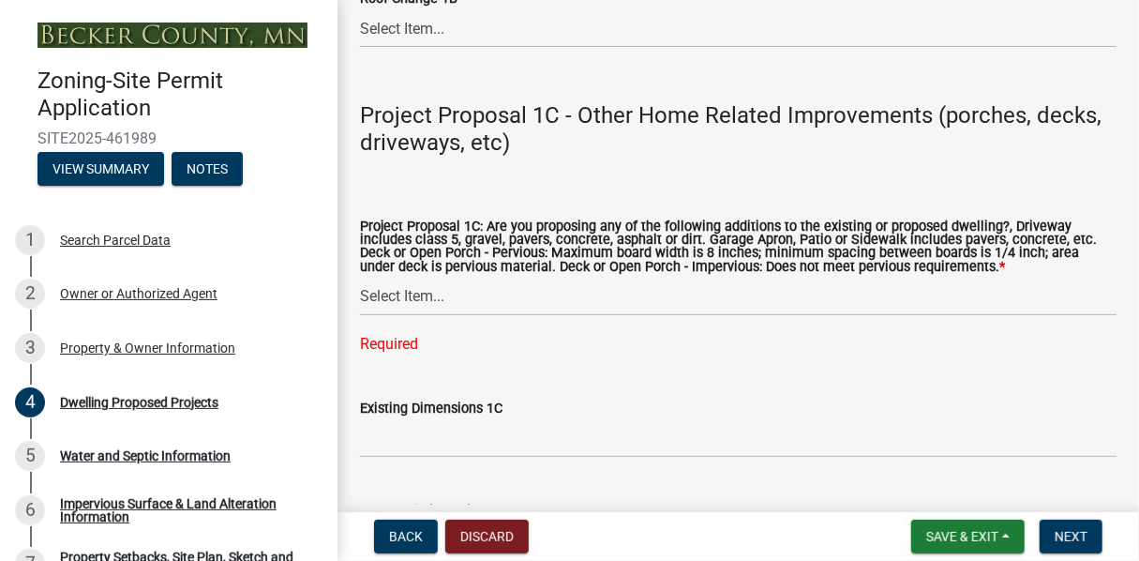
scroll to position [3481, 0]
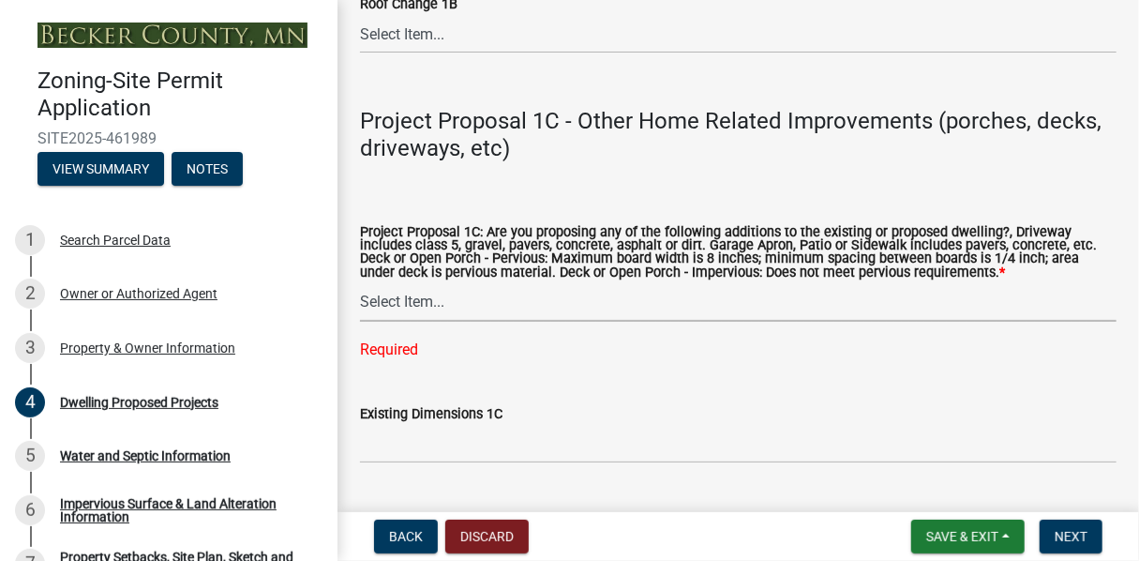
click at [421, 298] on select "Select Item... N/A Driveway Garage Apron Home Patio Sidewalk Deck - Pervious De…" at bounding box center [738, 302] width 757 height 38
click at [360, 284] on select "Select Item... N/A Driveway Garage Apron Home Patio Sidewalk Deck - Pervious De…" at bounding box center [738, 302] width 757 height 38
select select "92a0ce08-7963-4b1d-9a71-a10ef3c9fec5"
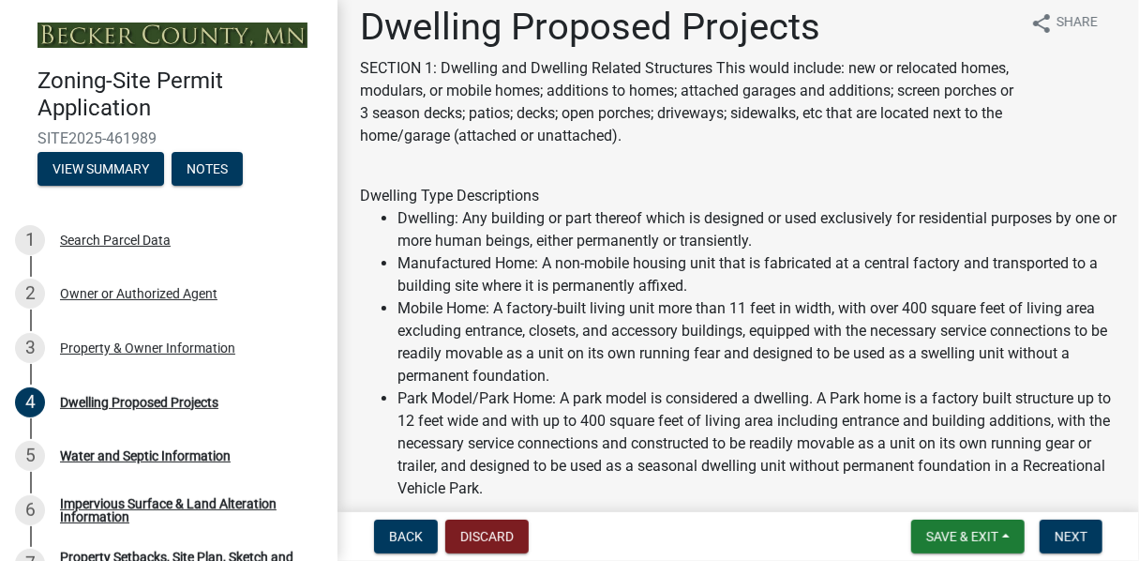
scroll to position [0, 0]
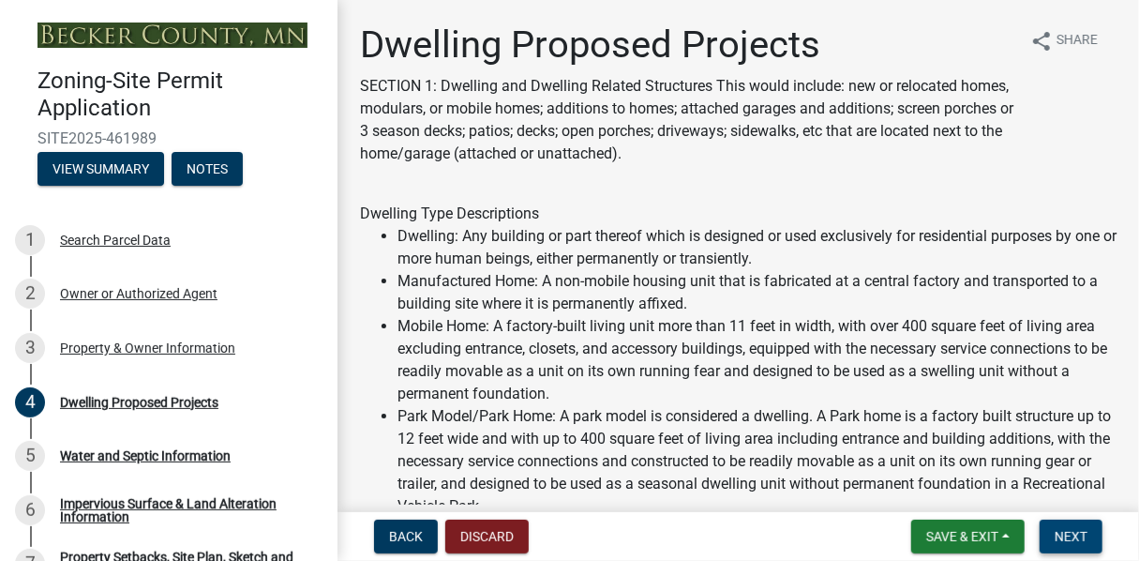
click at [1071, 541] on span "Next" at bounding box center [1071, 536] width 33 height 15
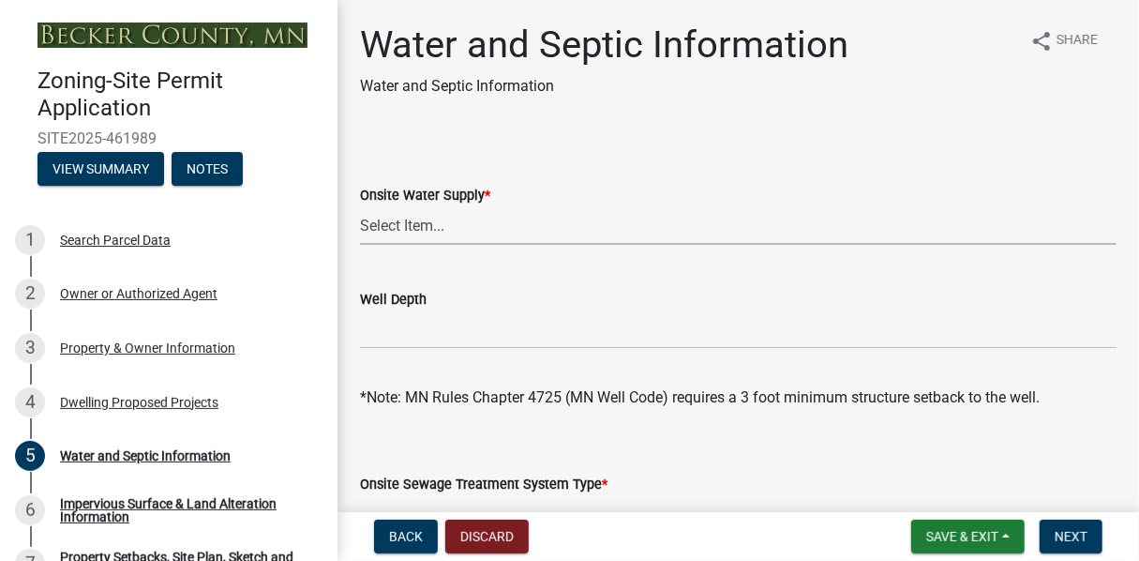
click at [399, 227] on select "Select Item... Well New Well to be Installed Attached to City Water System No o…" at bounding box center [738, 225] width 757 height 38
click at [360, 206] on select "Select Item... Well New Well to be Installed Attached to City Water System No o…" at bounding box center [738, 225] width 757 height 38
select select "36c179e4-d9bc-4e26-9fa7-a2562bd8114c"
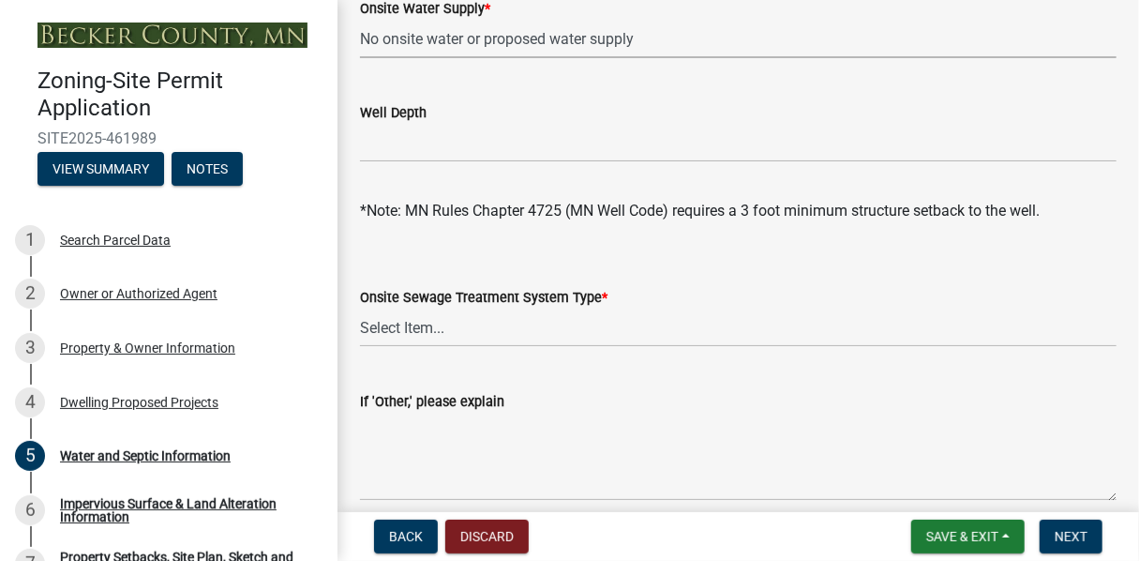
scroll to position [188, 0]
click at [417, 330] on select "Select Item... No existing or proposed septic Proposed New or Corrected Septic …" at bounding box center [738, 327] width 757 height 38
click at [360, 308] on select "Select Item... No existing or proposed septic Proposed New or Corrected Septic …" at bounding box center [738, 327] width 757 height 38
select select "4828487e-2007-429b-991d-671fae0459c9"
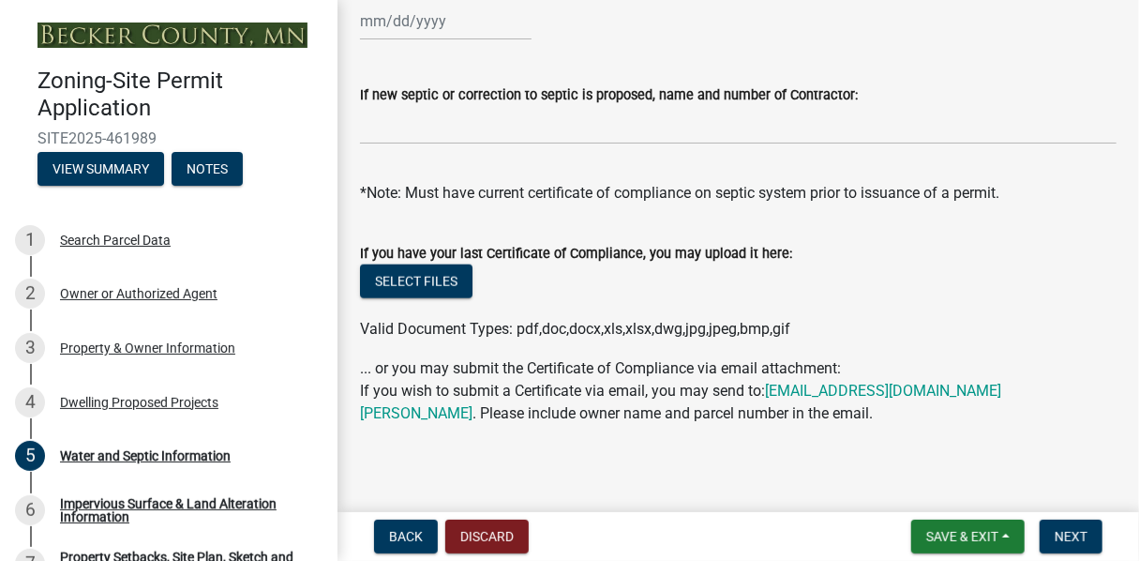
scroll to position [860, 0]
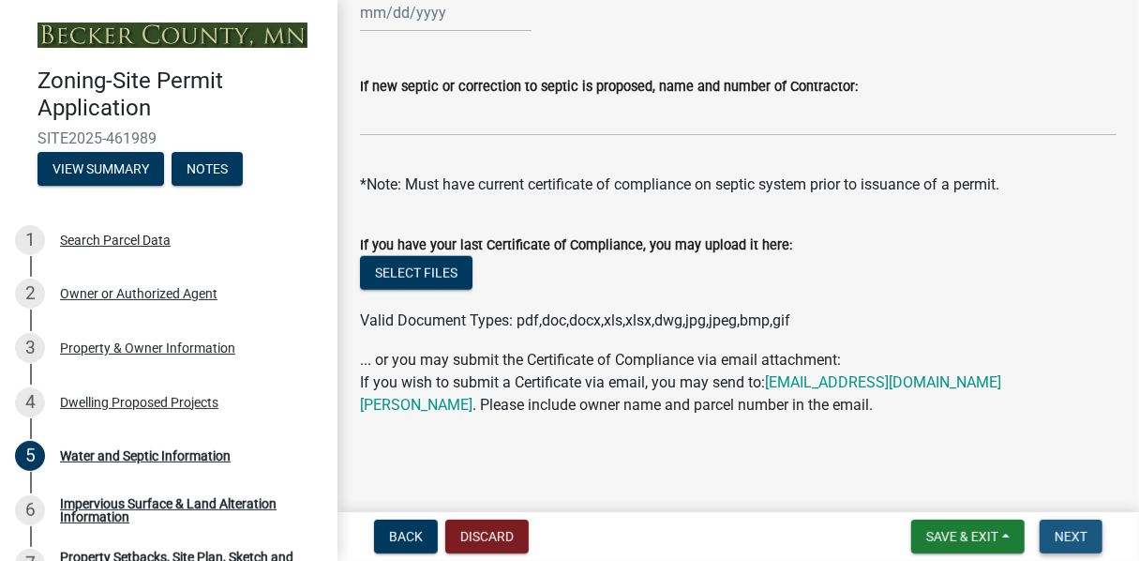
click at [1068, 532] on span "Next" at bounding box center [1071, 536] width 33 height 15
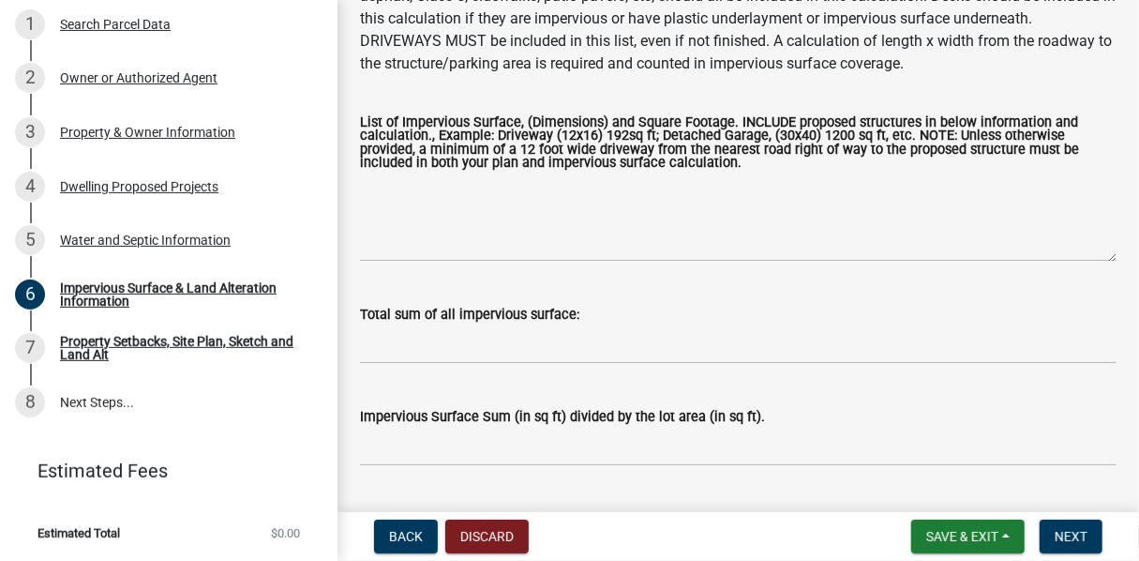
scroll to position [298, 0]
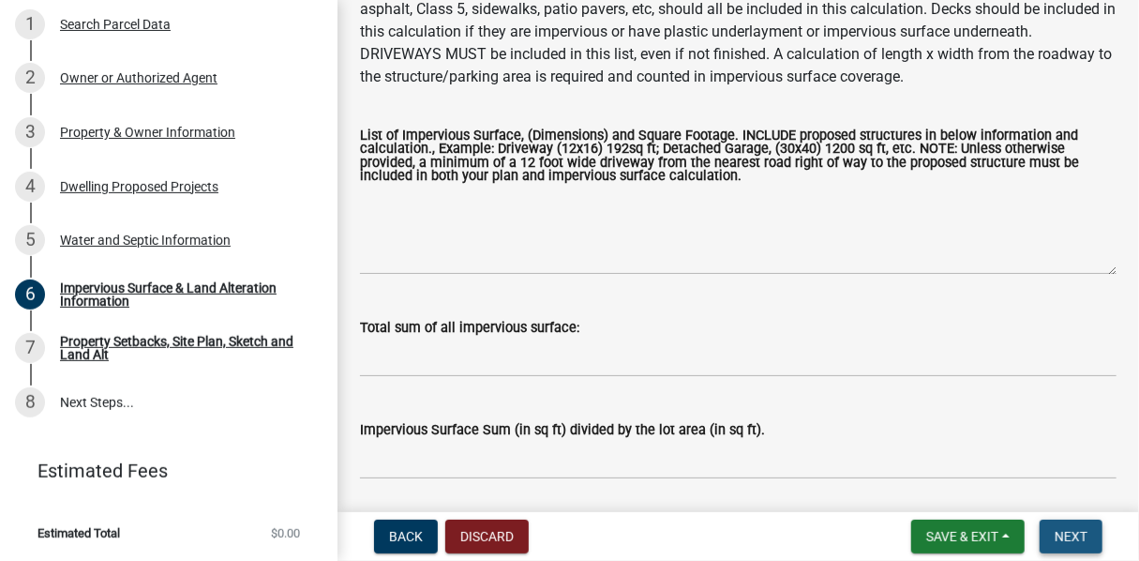
click at [1059, 536] on span "Next" at bounding box center [1071, 536] width 33 height 15
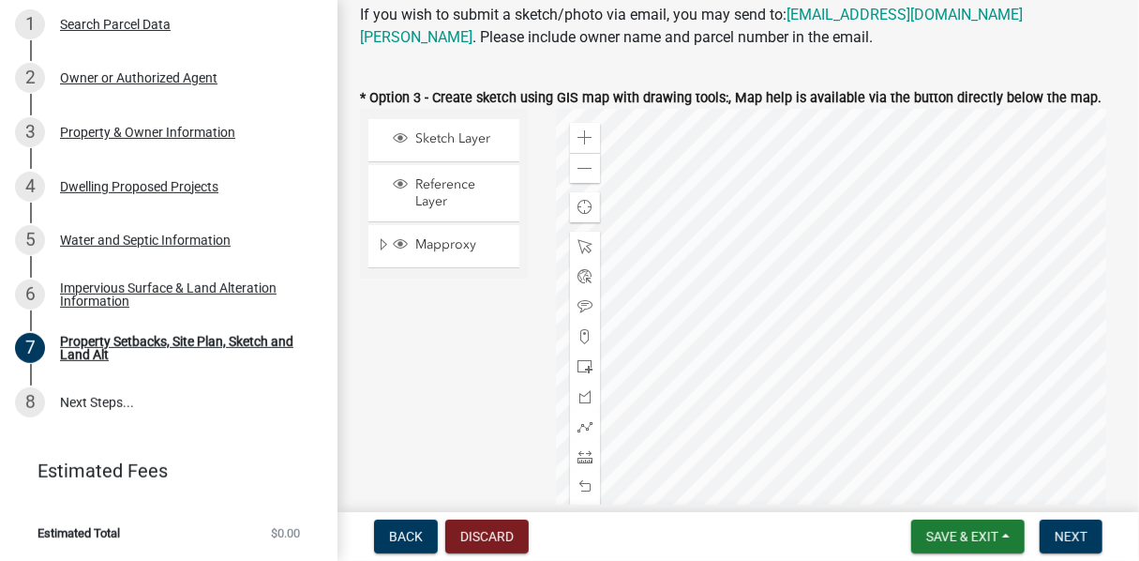
scroll to position [750, 0]
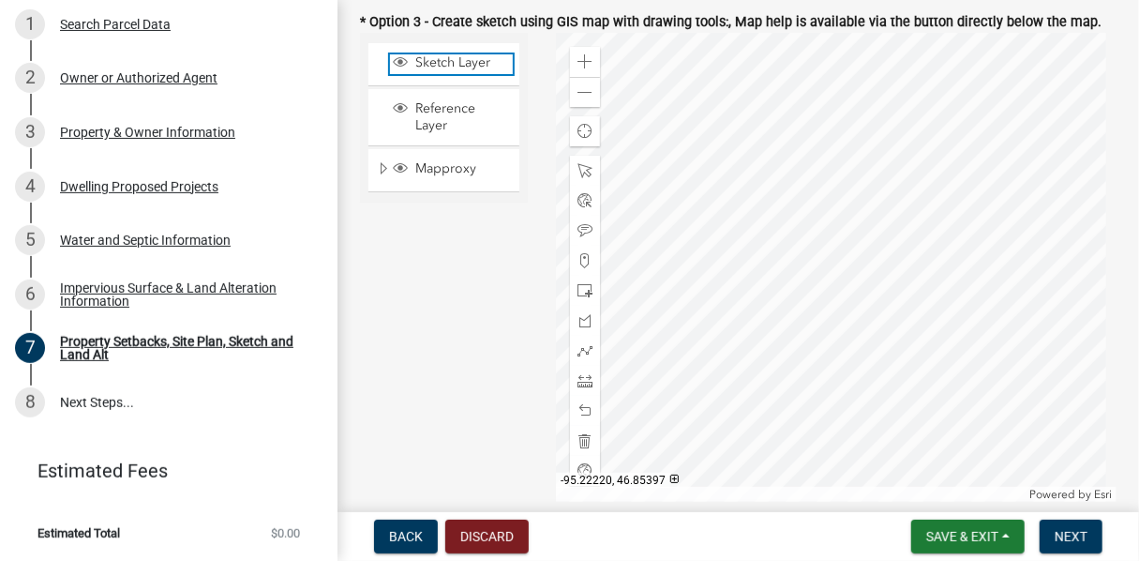
click at [449, 60] on span "Sketch Layer" at bounding box center [462, 62] width 102 height 17
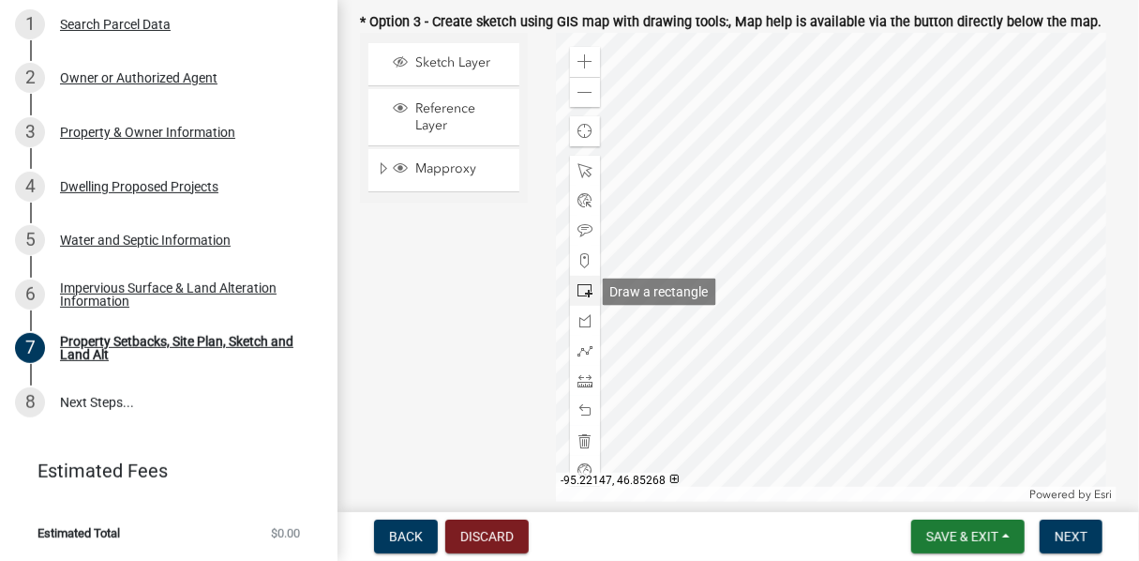
click at [580, 290] on span at bounding box center [585, 290] width 15 height 15
click at [802, 273] on div at bounding box center [836, 267] width 561 height 469
click at [822, 271] on div at bounding box center [836, 267] width 561 height 469
click at [814, 279] on div at bounding box center [836, 267] width 561 height 469
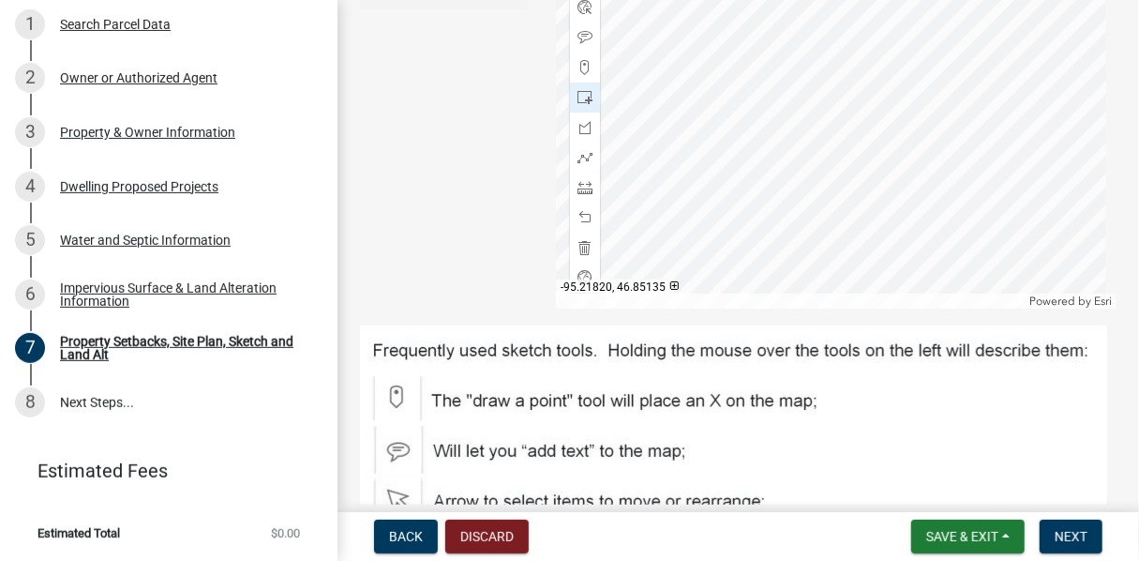
scroll to position [938, 0]
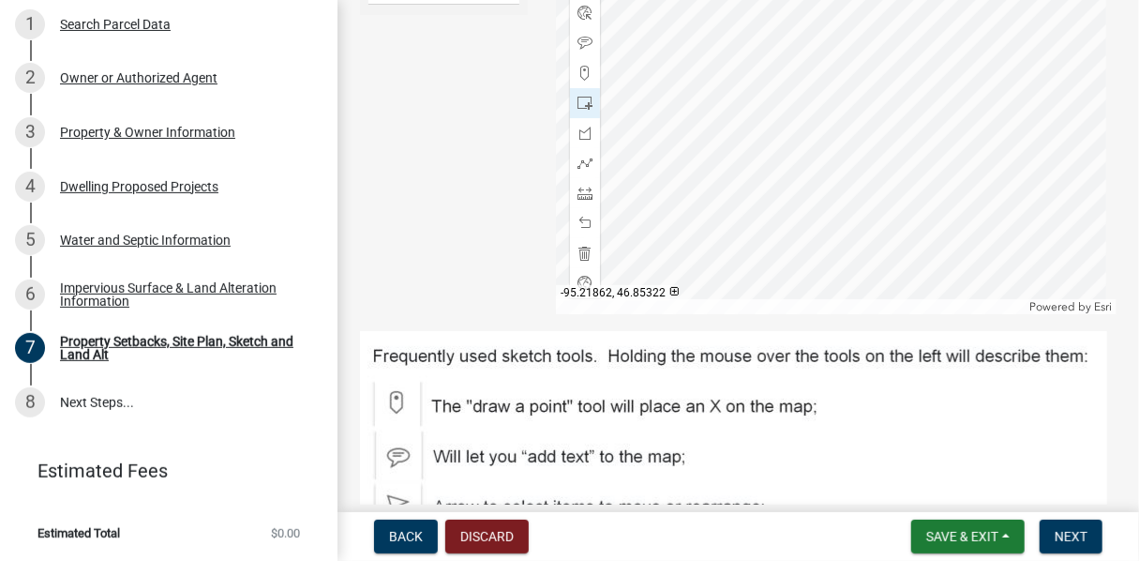
drag, startPoint x: 397, startPoint y: 400, endPoint x: 799, endPoint y: 80, distance: 514.5
click at [799, 80] on div at bounding box center [836, 79] width 561 height 469
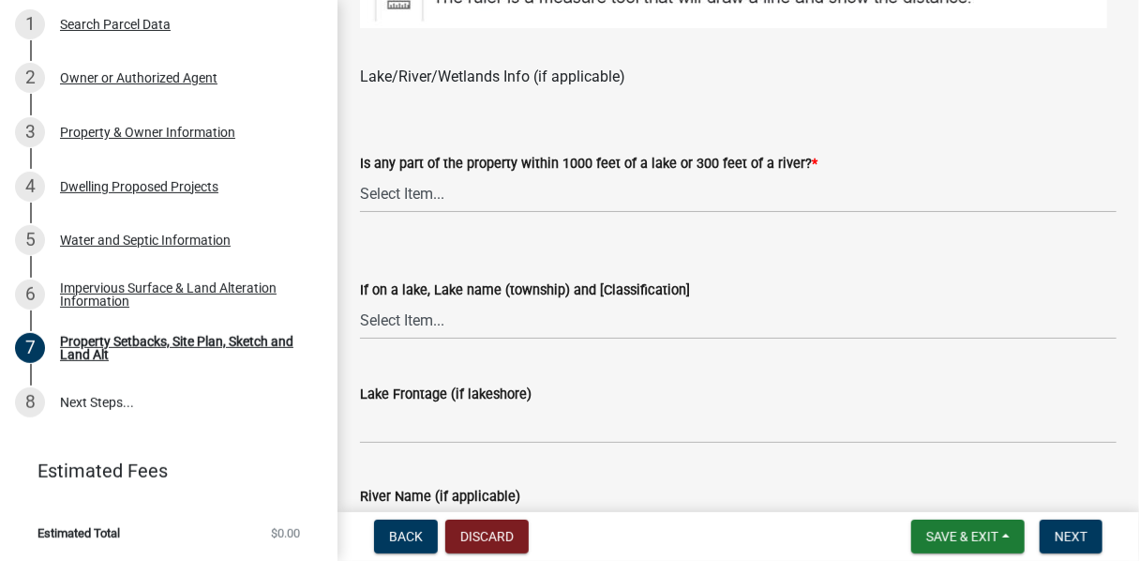
scroll to position [1500, 0]
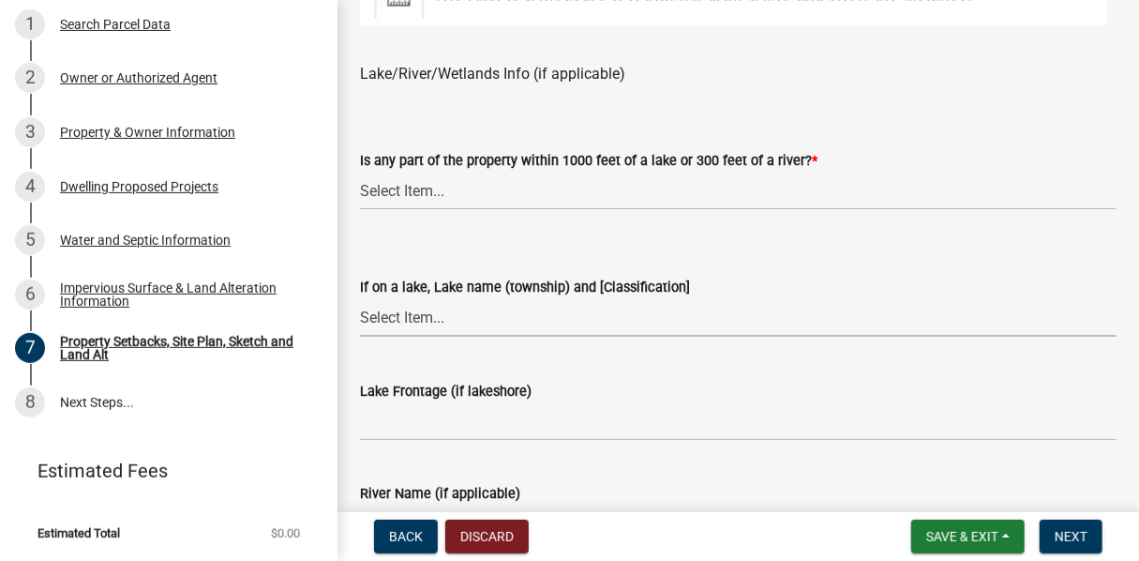
click at [410, 319] on select "Select Item... My lake is not listed below Abbey (Lake View) [NE Tier 2] Abners…" at bounding box center [738, 317] width 757 height 38
click at [360, 298] on select "Select Item... My lake is not listed below Abbey (Lake View) [NE Tier 2] Abners…" at bounding box center [738, 317] width 757 height 38
select select "30698cae-3020-4094-b990-2e9dda3c0cdc"
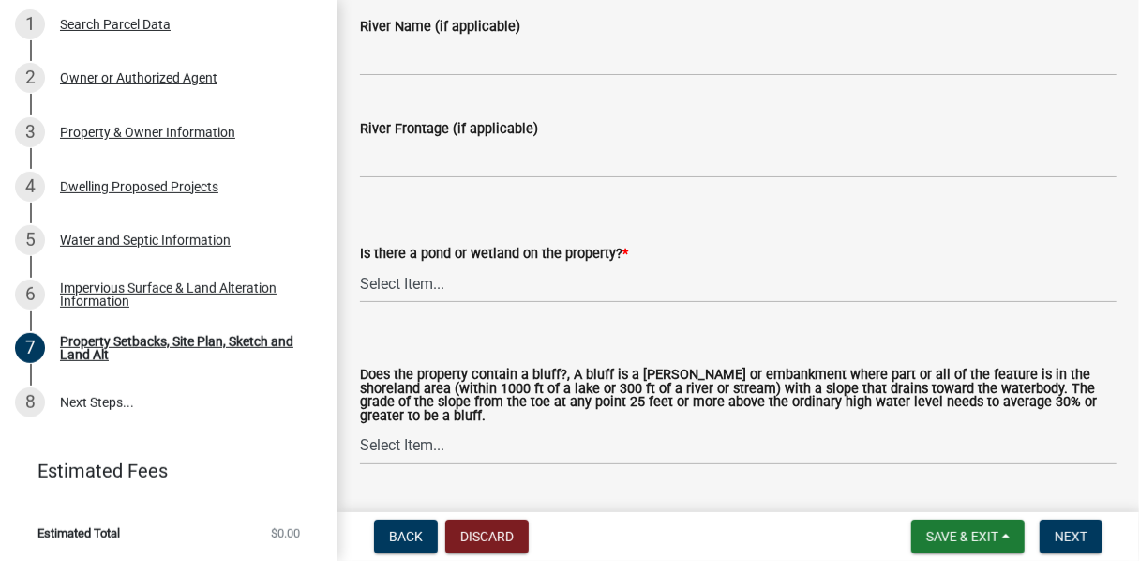
scroll to position [1969, 0]
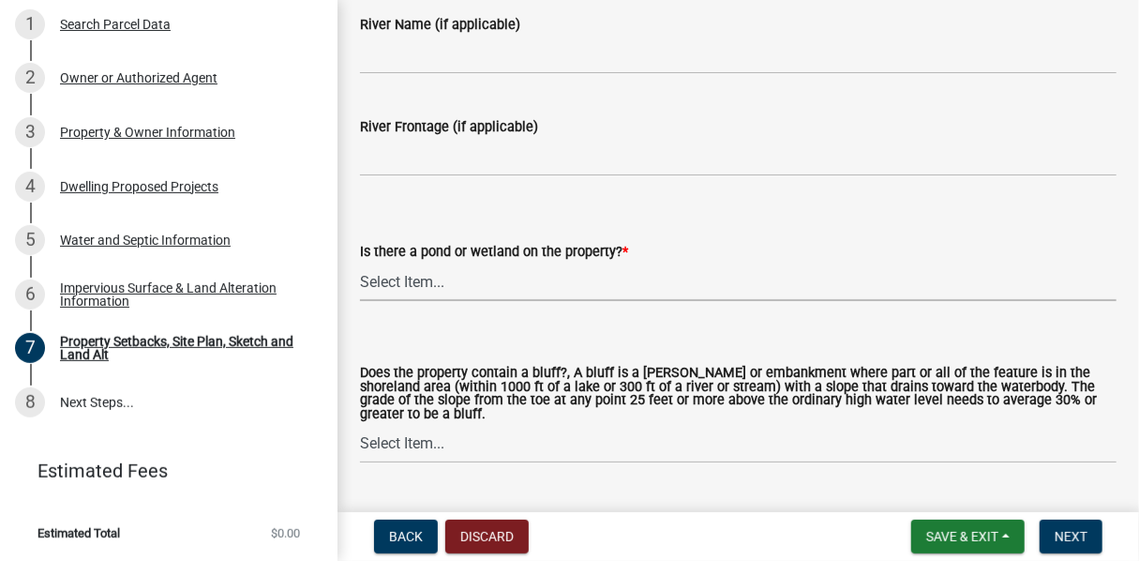
click at [399, 286] on select "Select Item... Yes No" at bounding box center [738, 282] width 757 height 38
click at [360, 263] on select "Select Item... Yes No" at bounding box center [738, 282] width 757 height 38
select select "fd58f24c-a096-4195-863e-b494ea1fd324"
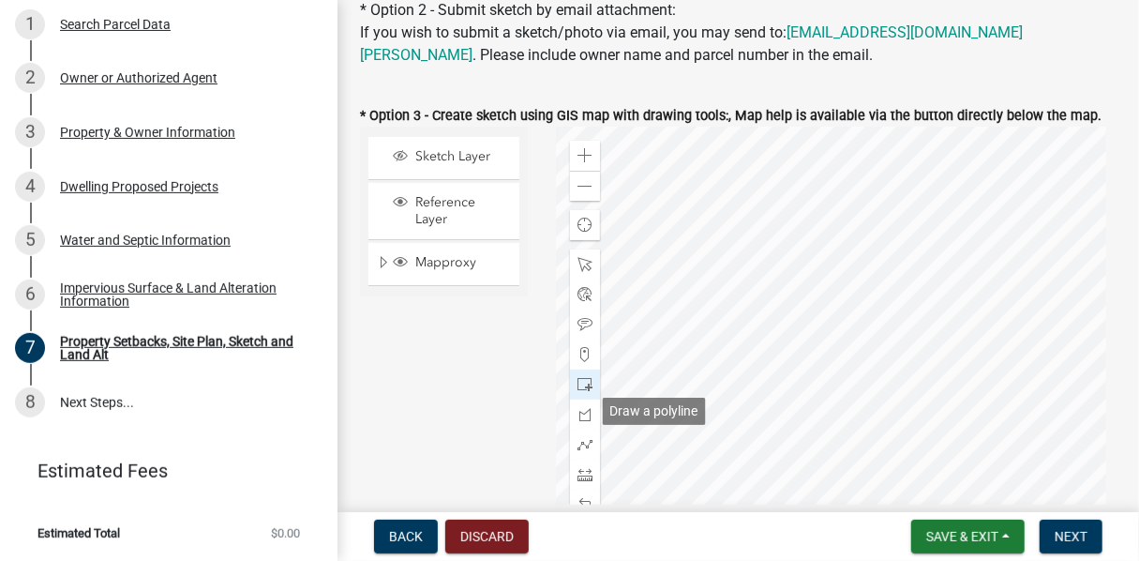
scroll to position [656, 0]
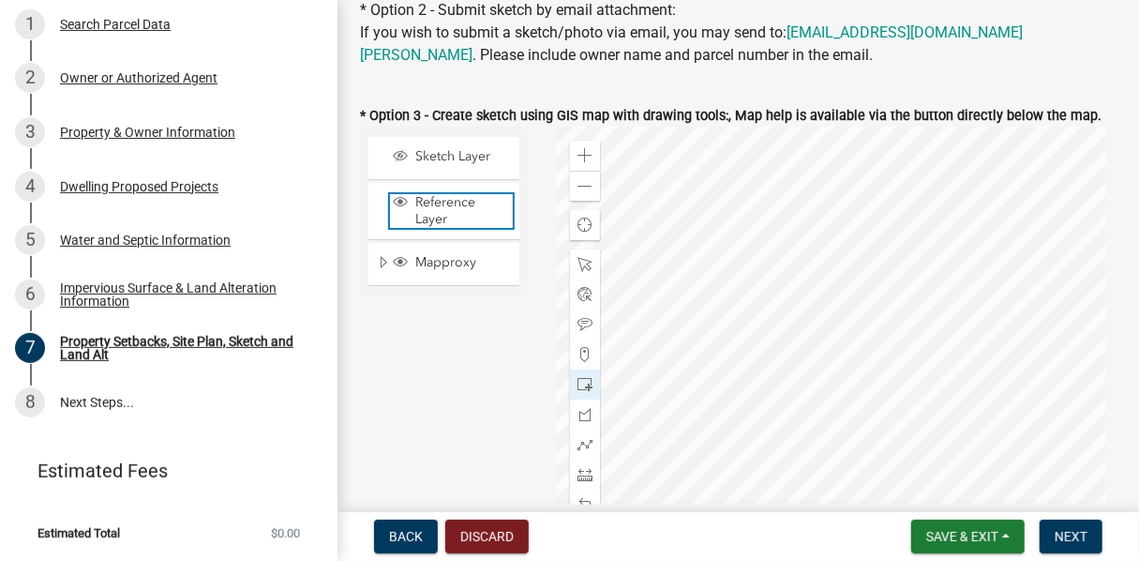
click at [430, 206] on span "Reference Layer" at bounding box center [462, 211] width 102 height 34
click at [429, 206] on span "Reference Layer" at bounding box center [462, 211] width 102 height 34
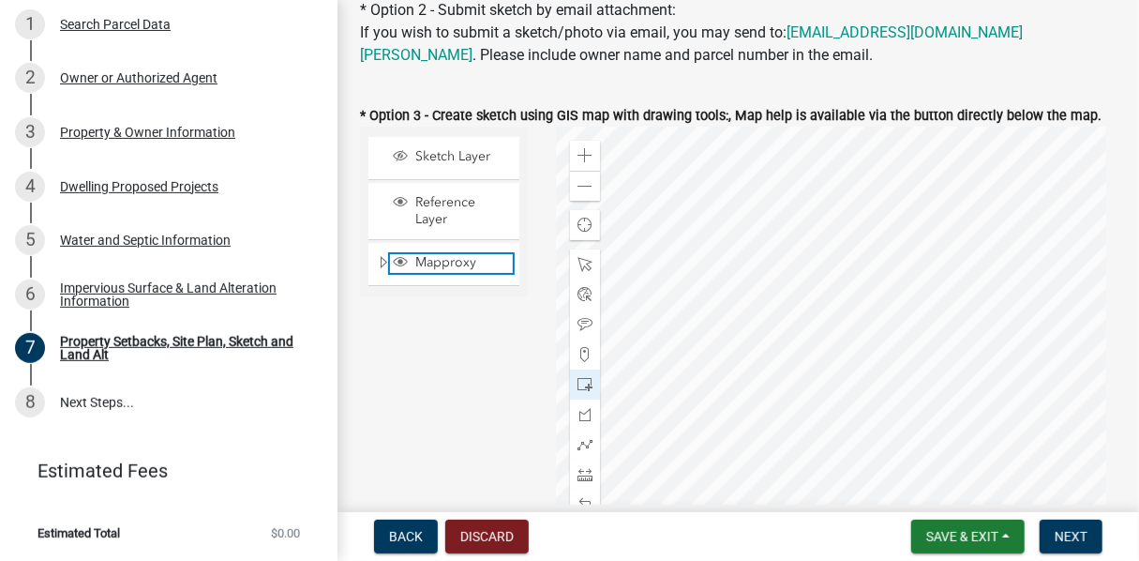
click at [448, 265] on span "Mapproxy" at bounding box center [462, 262] width 102 height 17
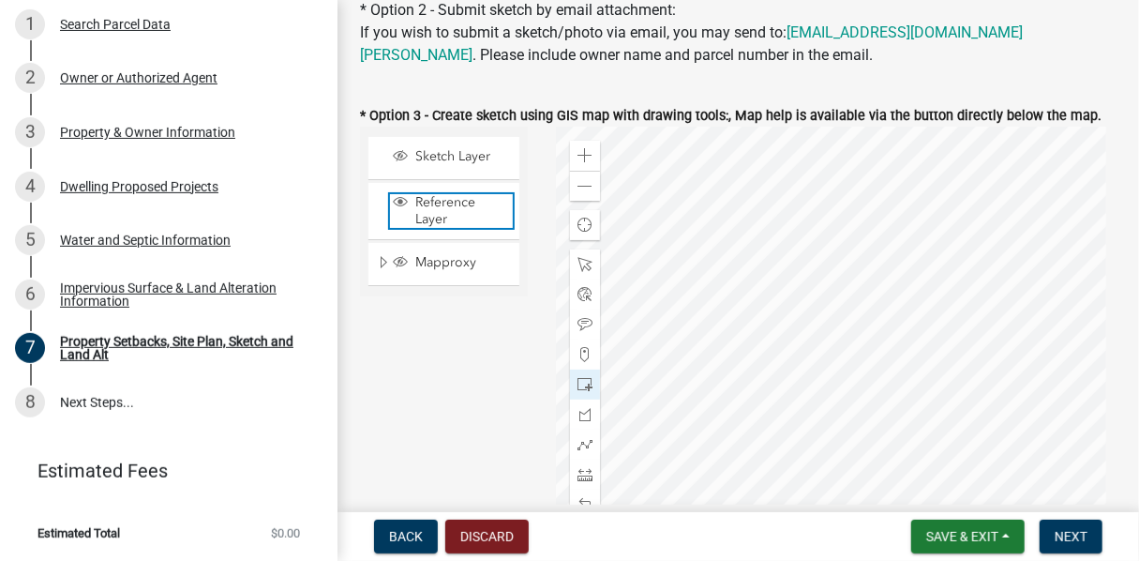
click at [432, 211] on span "Reference Layer" at bounding box center [462, 211] width 102 height 34
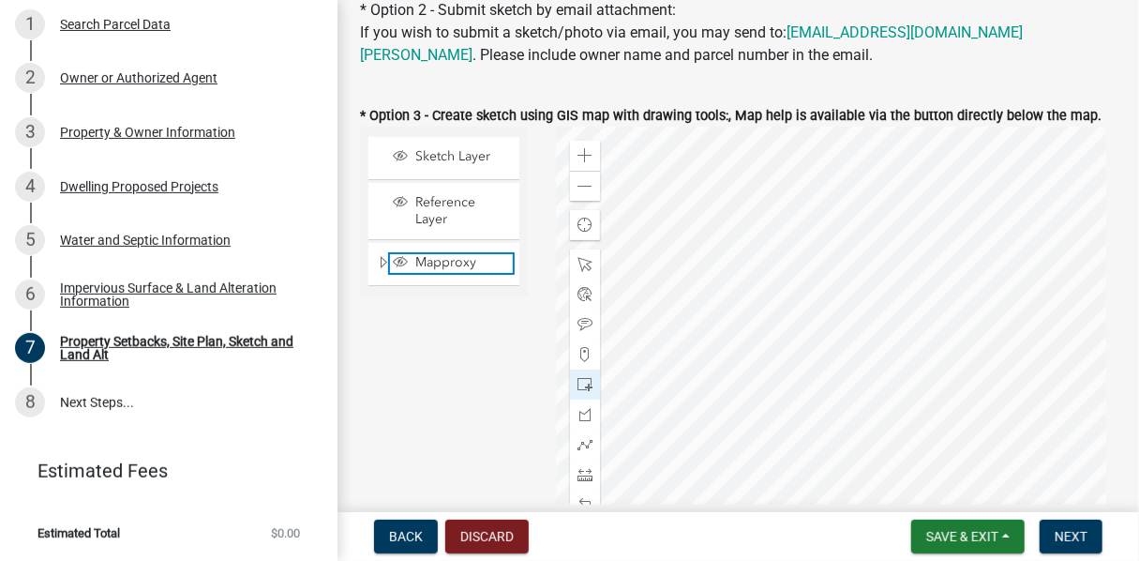
click at [444, 260] on span "Mapproxy" at bounding box center [462, 262] width 102 height 17
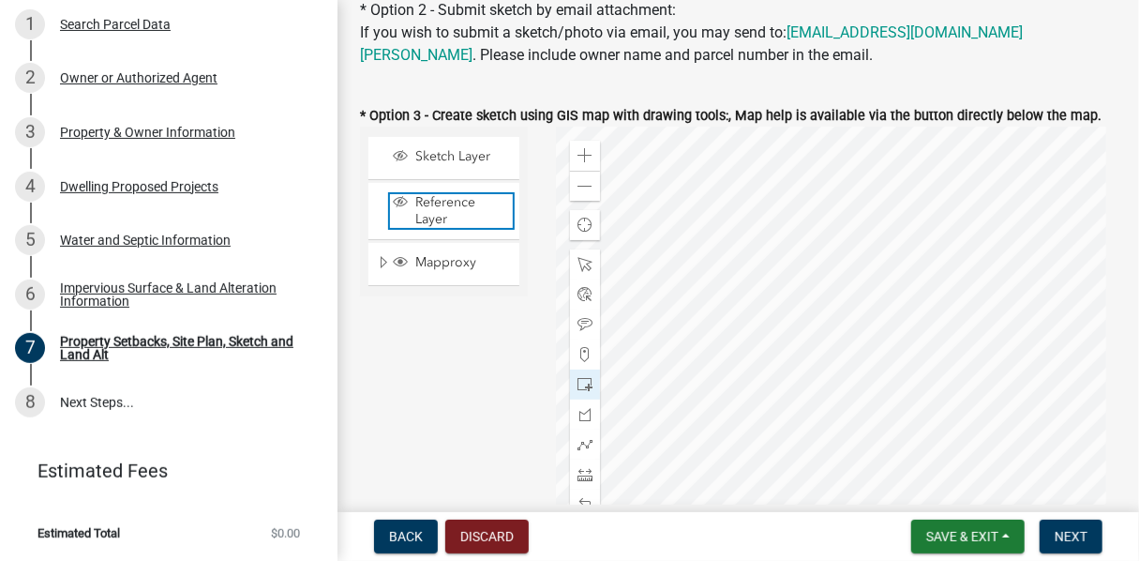
click at [438, 207] on span "Reference Layer" at bounding box center [462, 211] width 102 height 34
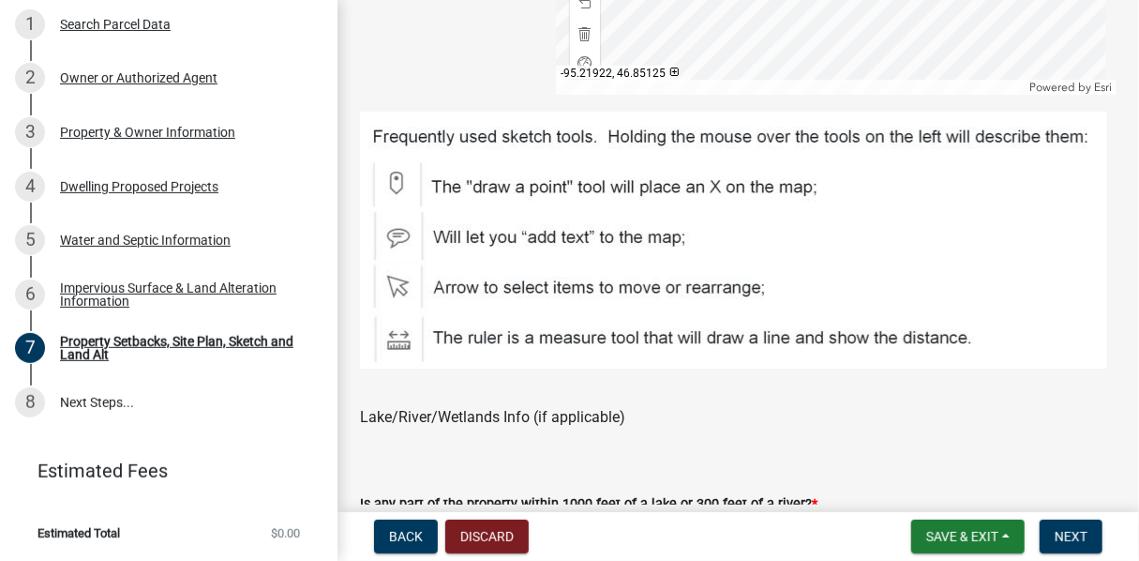
scroll to position [1125, 0]
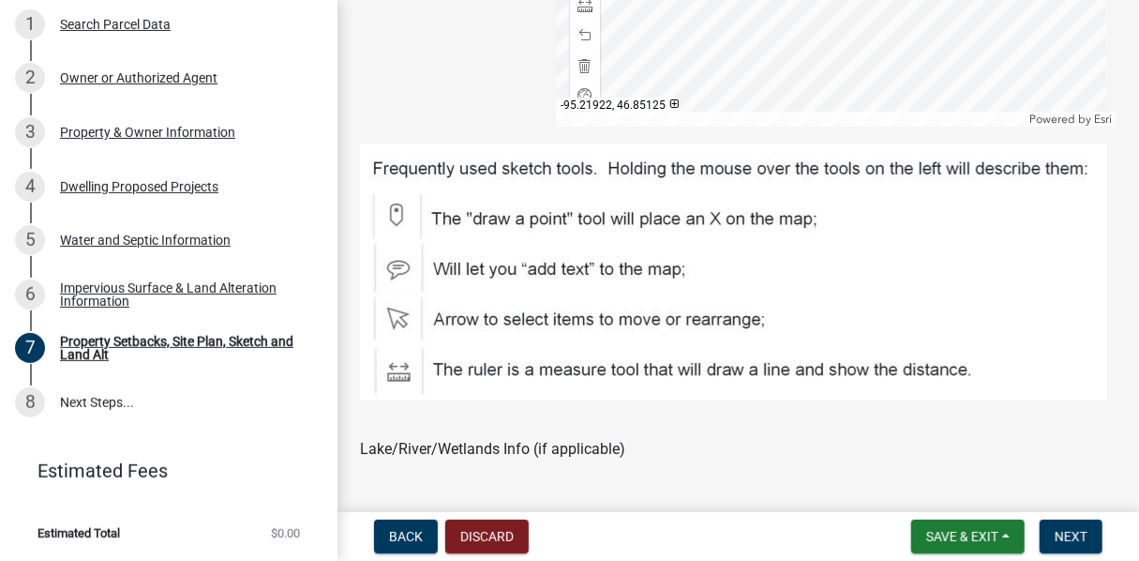
click at [400, 375] on img at bounding box center [733, 271] width 747 height 257
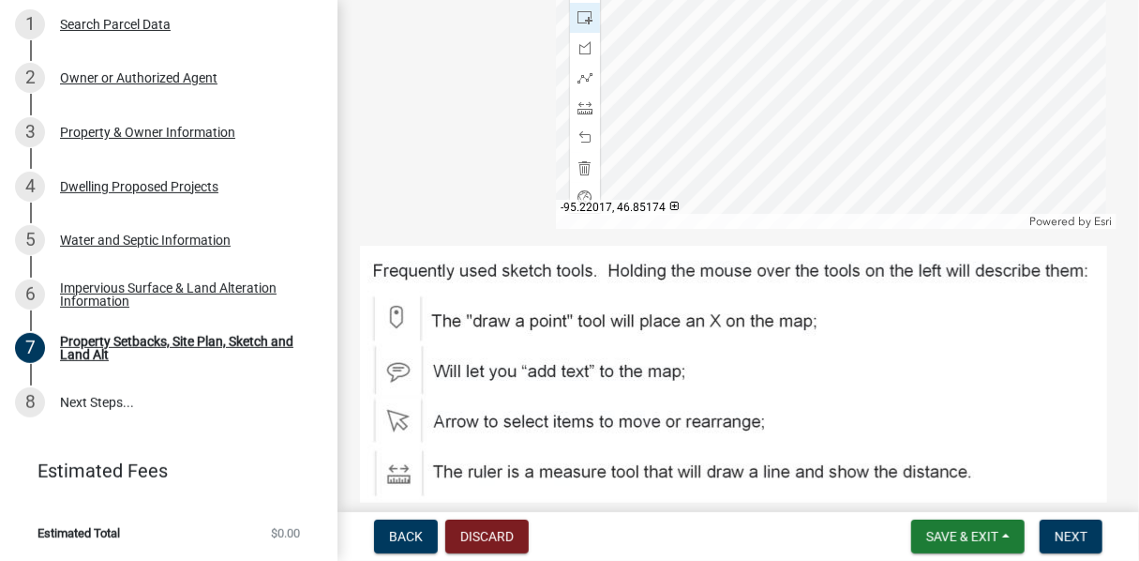
scroll to position [1032, 0]
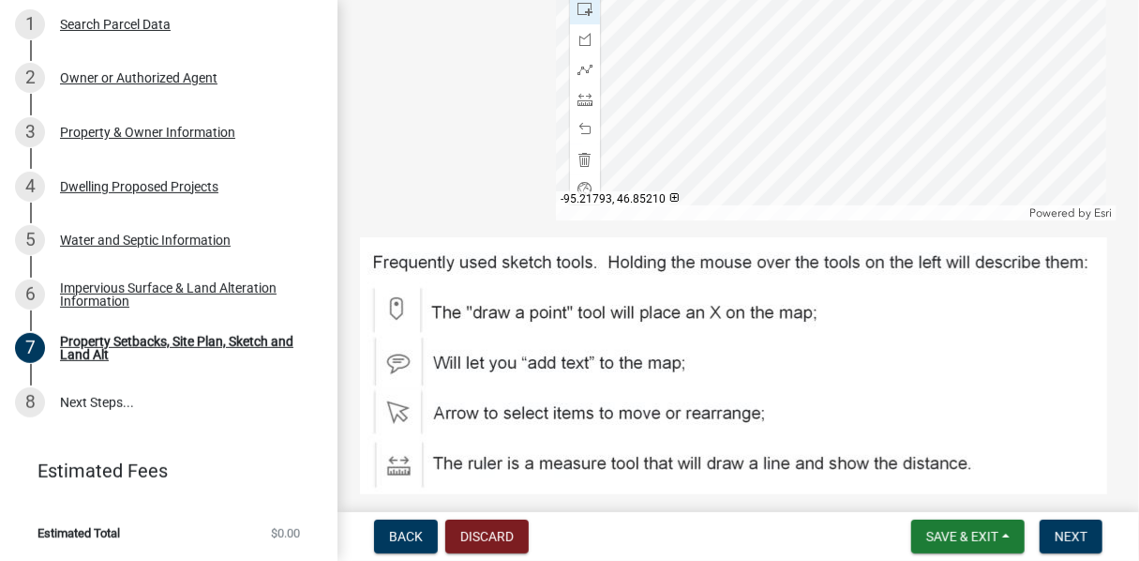
drag, startPoint x: 403, startPoint y: 468, endPoint x: 845, endPoint y: 97, distance: 577.1
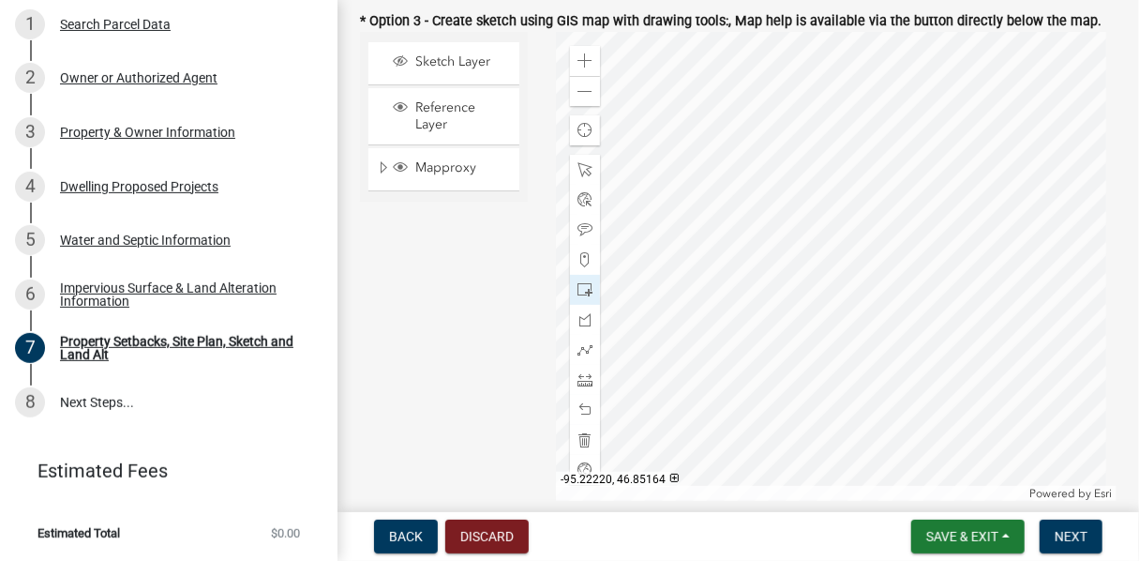
scroll to position [750, 0]
click at [583, 133] on span "Find my location" at bounding box center [585, 131] width 15 height 15
click at [418, 256] on div "Sketch Layer Reference Layer Mapproxy Roads Parcels Lakes Towns Sections Townsh…" at bounding box center [444, 267] width 196 height 469
click at [821, 279] on div "Zoom in Zoom out Find my location Powered by Esri" at bounding box center [836, 267] width 561 height 469
drag, startPoint x: 582, startPoint y: 172, endPoint x: 792, endPoint y: 249, distance: 223.7
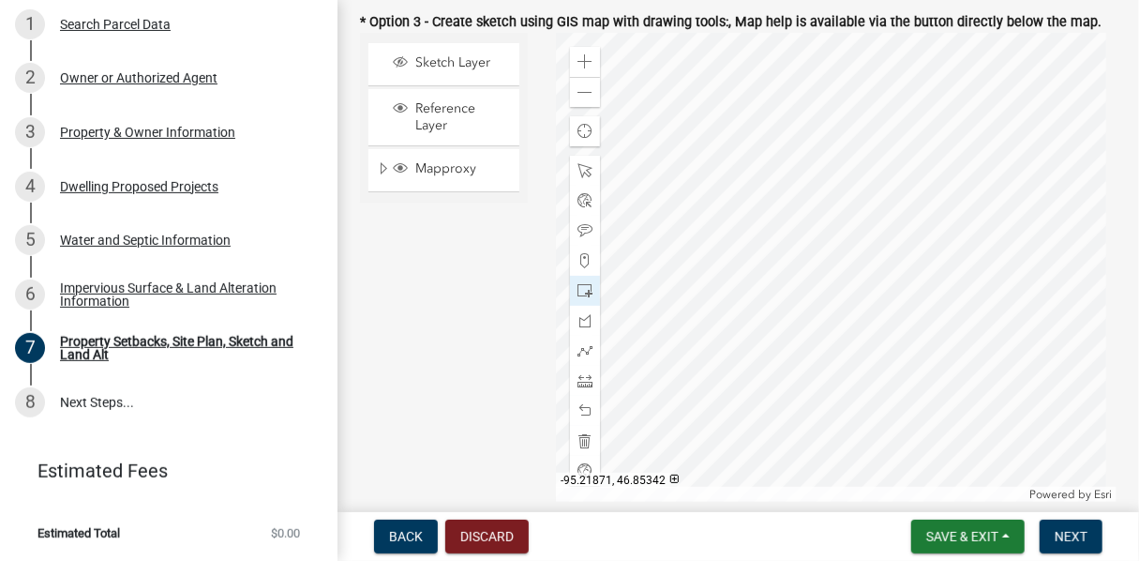
click at [792, 249] on div at bounding box center [836, 267] width 561 height 469
click at [583, 260] on span at bounding box center [585, 260] width 15 height 15
click at [795, 267] on div at bounding box center [836, 267] width 561 height 469
click at [779, 272] on div at bounding box center [836, 267] width 561 height 469
click at [583, 262] on span at bounding box center [585, 260] width 15 height 15
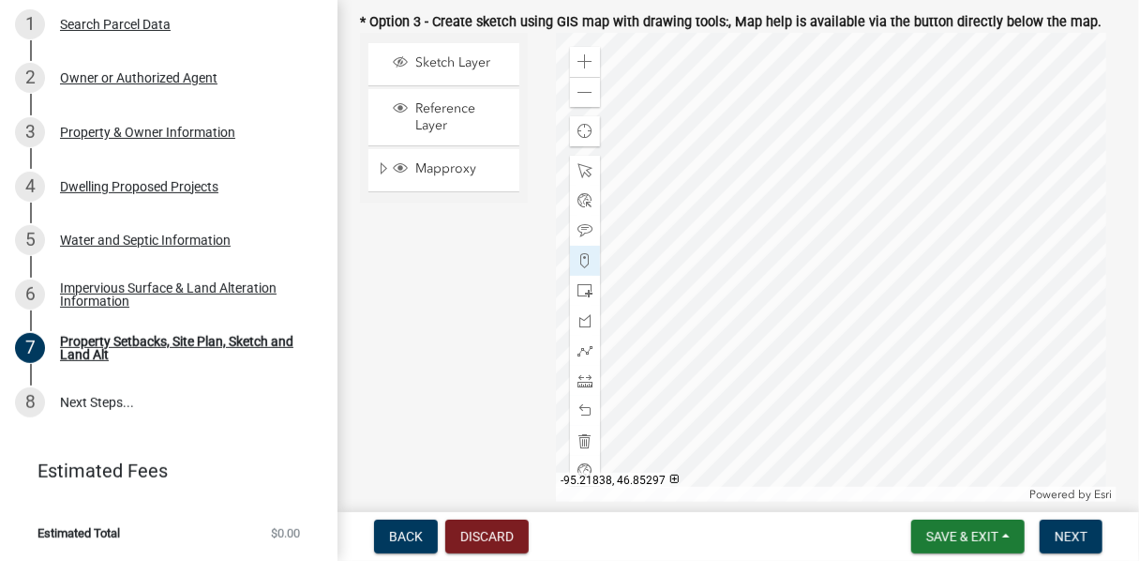
click at [802, 316] on div at bounding box center [836, 267] width 561 height 469
click at [580, 292] on span at bounding box center [585, 290] width 15 height 15
click at [794, 286] on div "Zoom in Zoom out Find my location Powered by Esri" at bounding box center [836, 267] width 561 height 469
drag, startPoint x: 580, startPoint y: 289, endPoint x: 816, endPoint y: 309, distance: 236.2
click at [816, 309] on div at bounding box center [836, 267] width 561 height 469
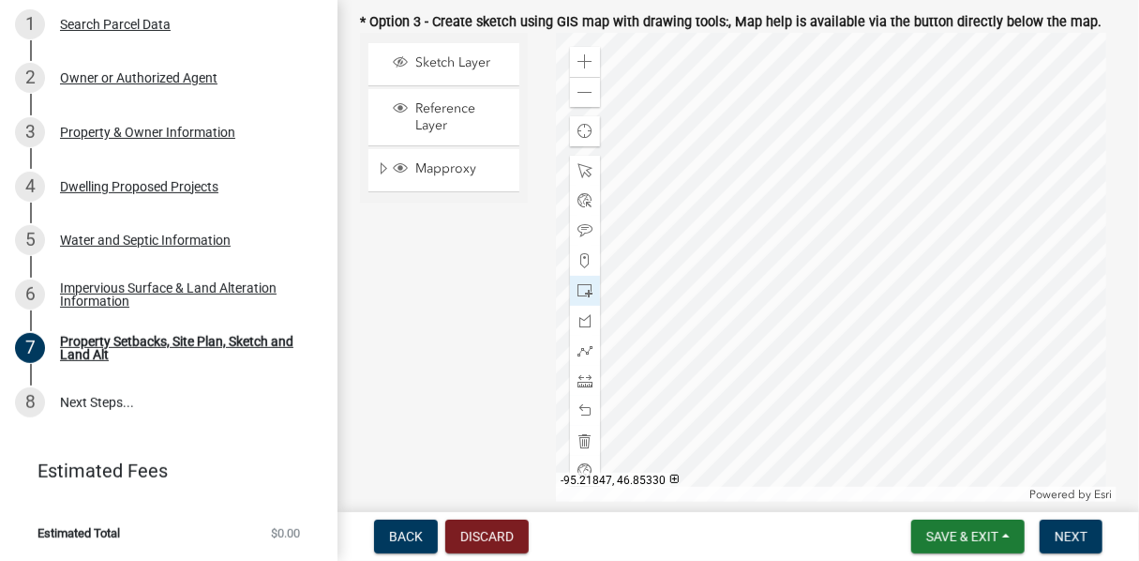
click at [792, 294] on div at bounding box center [836, 267] width 561 height 469
click at [592, 67] on div "Zoom in" at bounding box center [585, 62] width 30 height 30
click at [581, 94] on span at bounding box center [585, 92] width 15 height 15
click at [749, 282] on div at bounding box center [836, 267] width 561 height 469
click at [585, 63] on span at bounding box center [585, 61] width 15 height 15
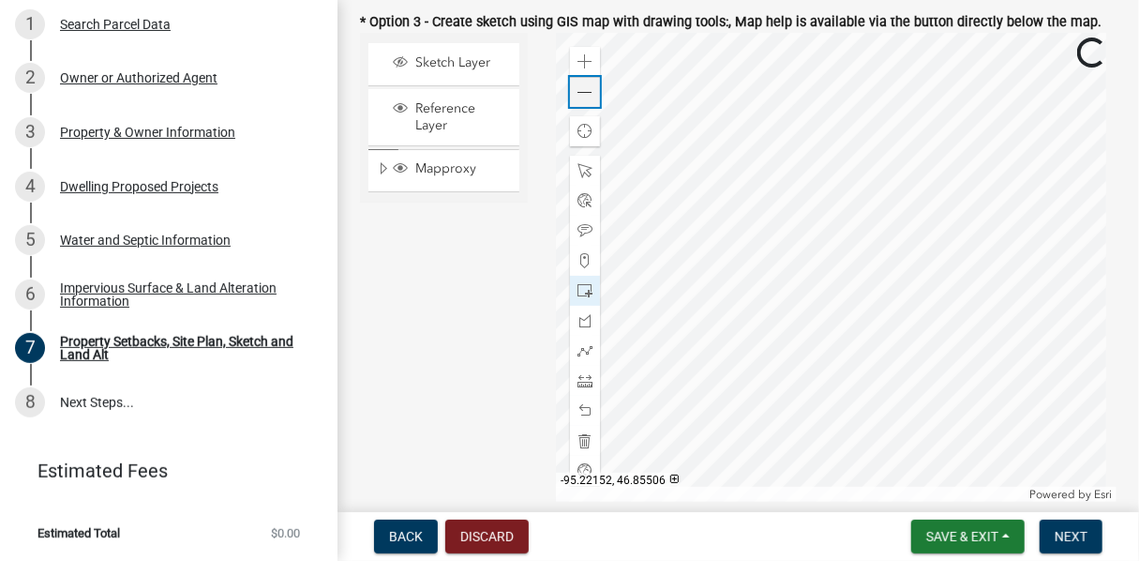
click at [583, 91] on span at bounding box center [585, 92] width 15 height 15
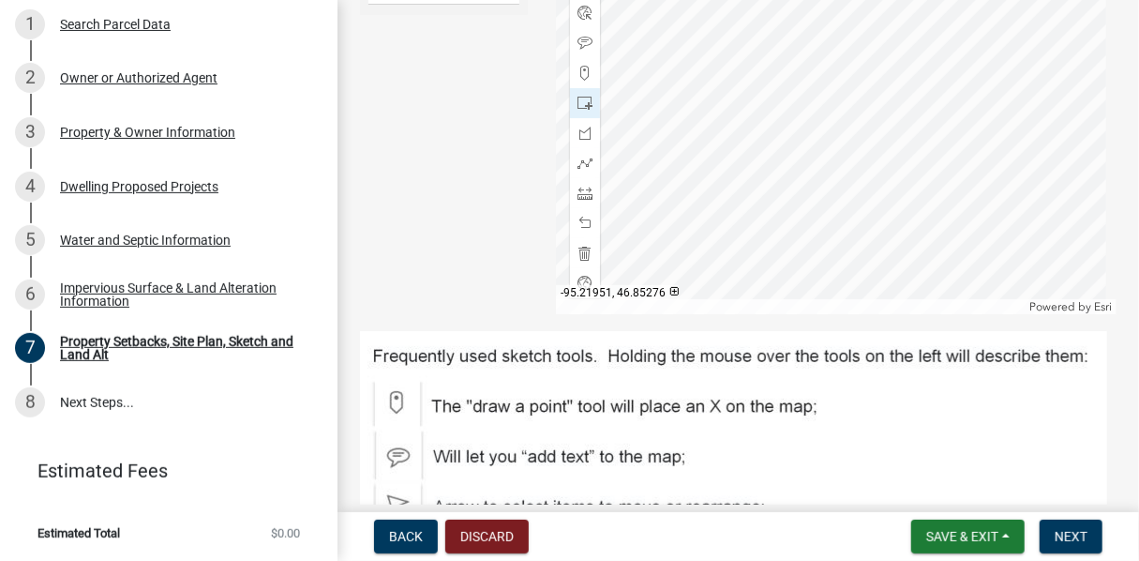
scroll to position [938, 0]
click at [396, 397] on img at bounding box center [733, 459] width 747 height 257
click at [400, 395] on img at bounding box center [733, 459] width 747 height 257
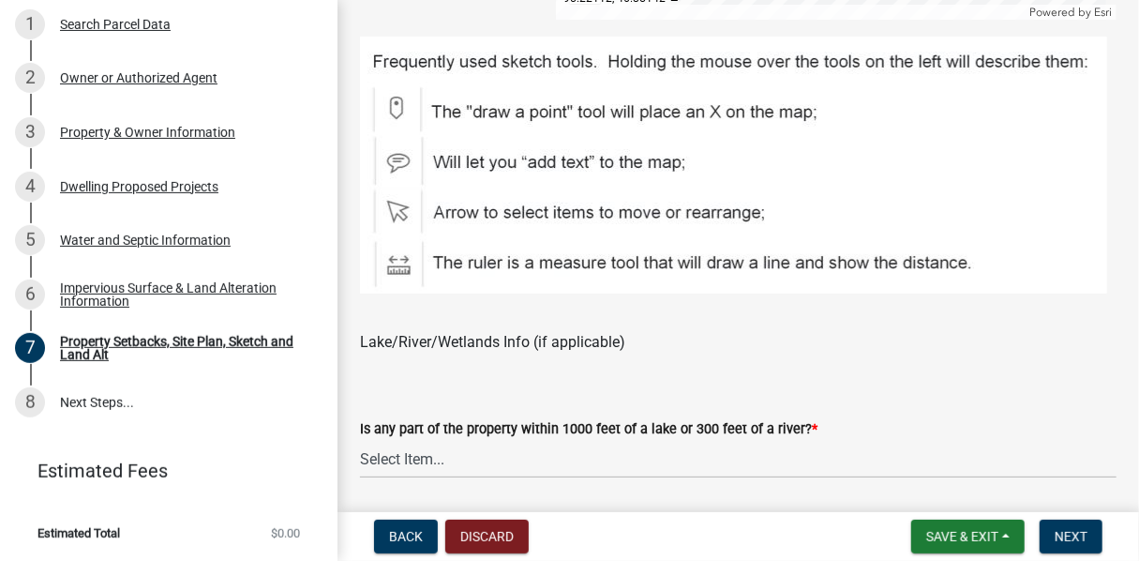
scroll to position [1219, 0]
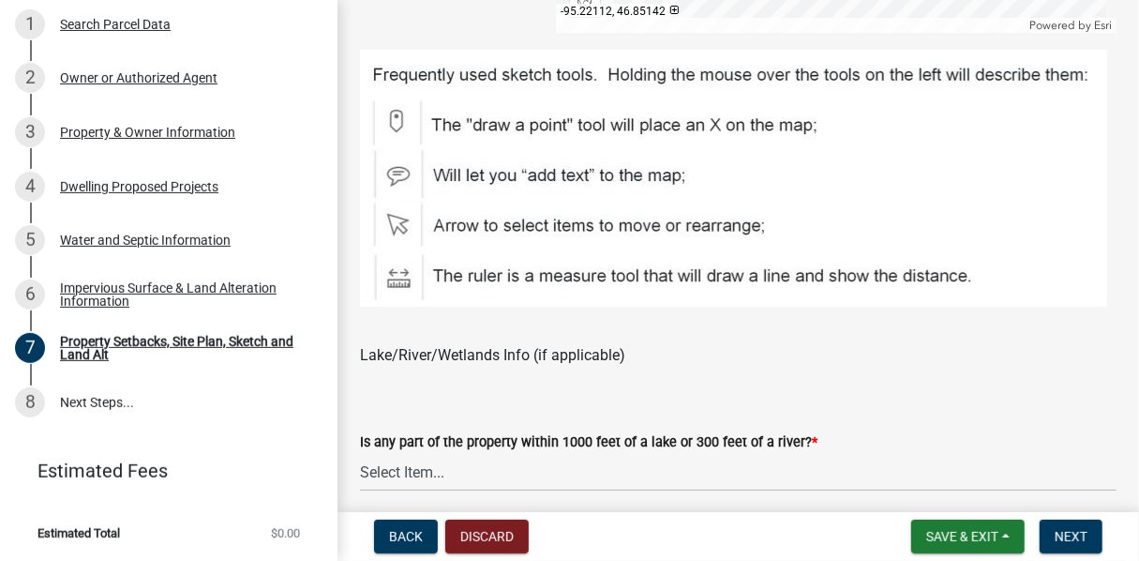
click at [397, 175] on img at bounding box center [733, 178] width 747 height 257
click at [397, 112] on img at bounding box center [733, 178] width 747 height 257
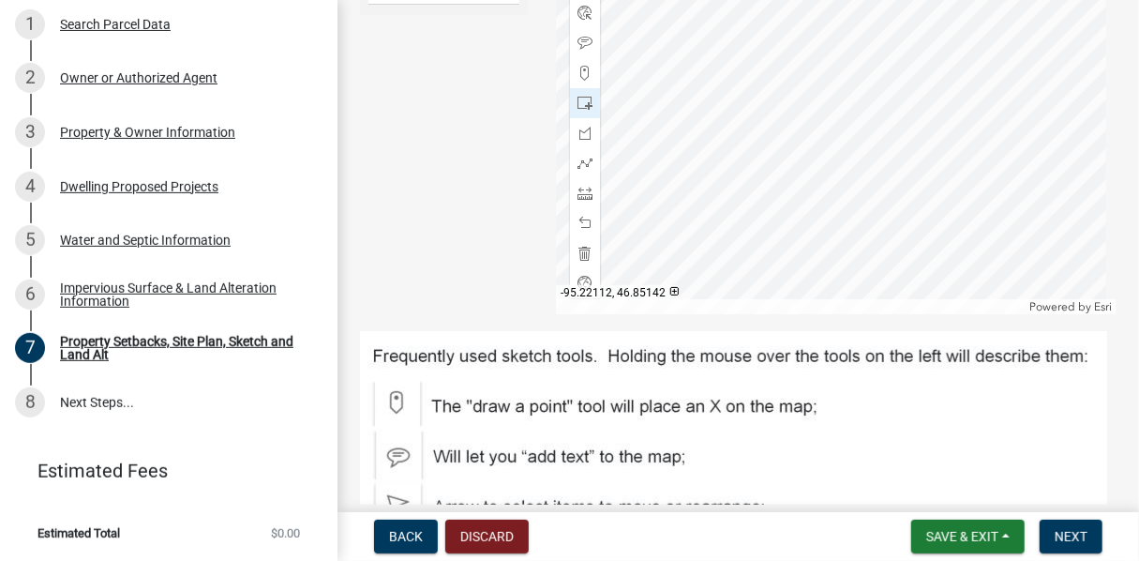
scroll to position [938, 0]
click at [397, 399] on img at bounding box center [733, 459] width 747 height 257
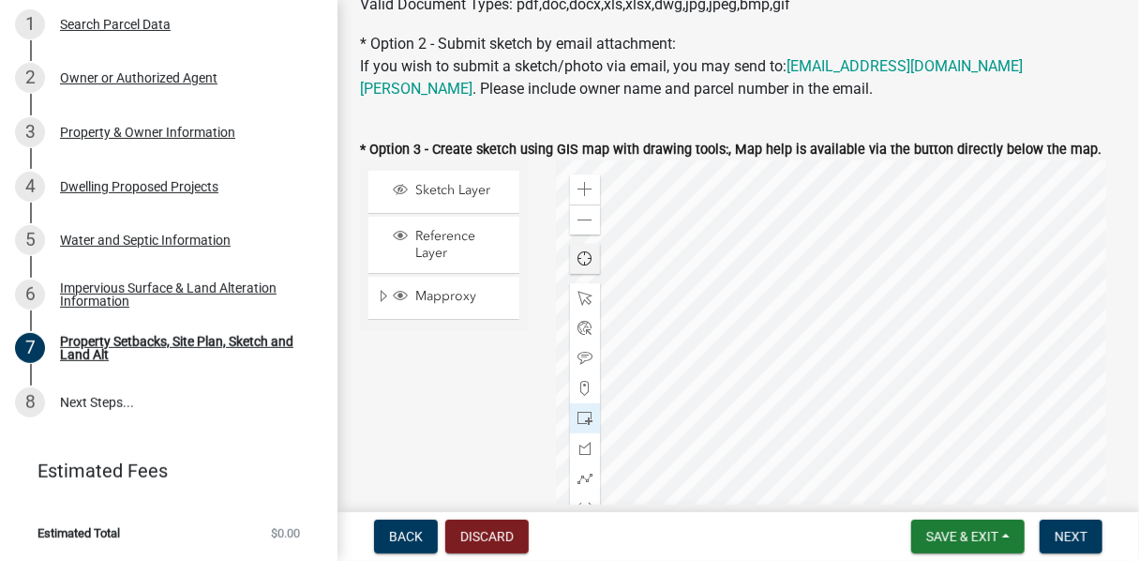
scroll to position [656, 0]
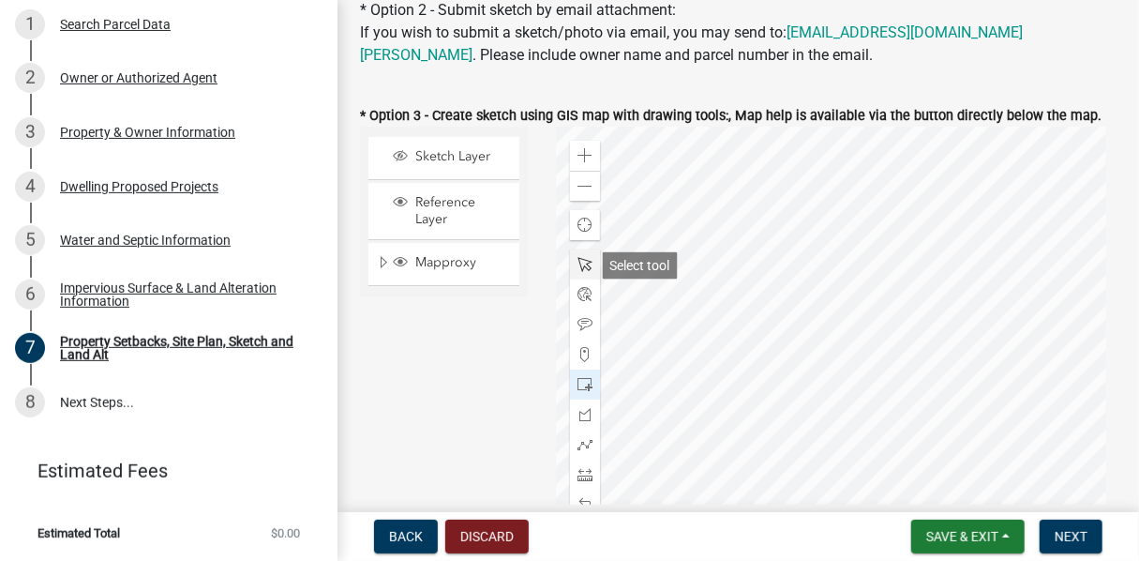
click at [581, 264] on span at bounding box center [585, 264] width 15 height 15
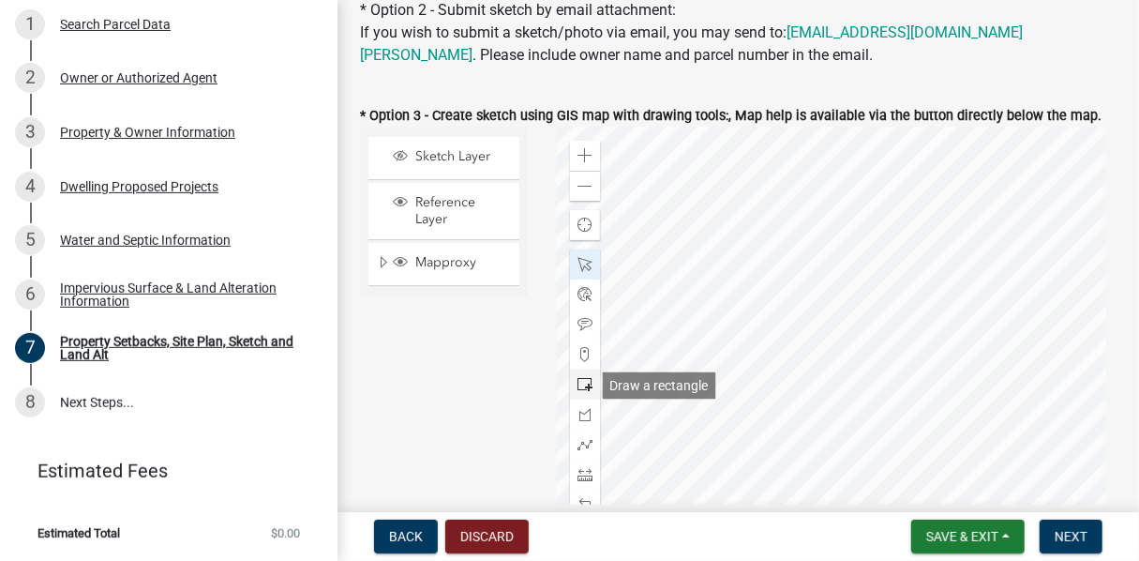
click at [586, 387] on span at bounding box center [585, 384] width 15 height 15
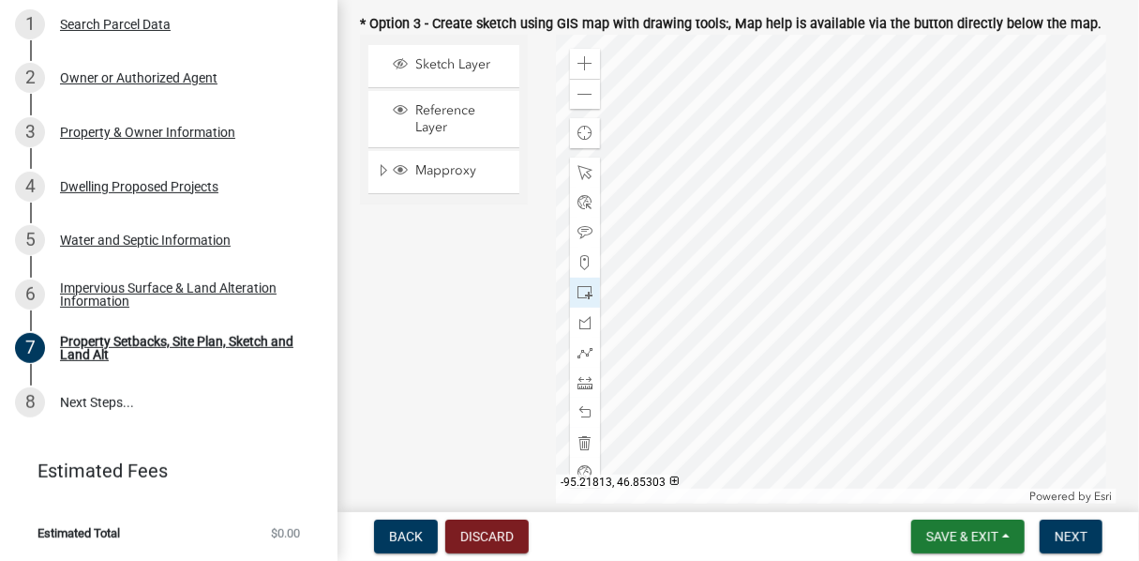
click at [819, 312] on div at bounding box center [836, 269] width 561 height 469
click at [1094, 537] on button "Next" at bounding box center [1071, 537] width 63 height 34
click at [1076, 525] on button "Next" at bounding box center [1071, 537] width 63 height 34
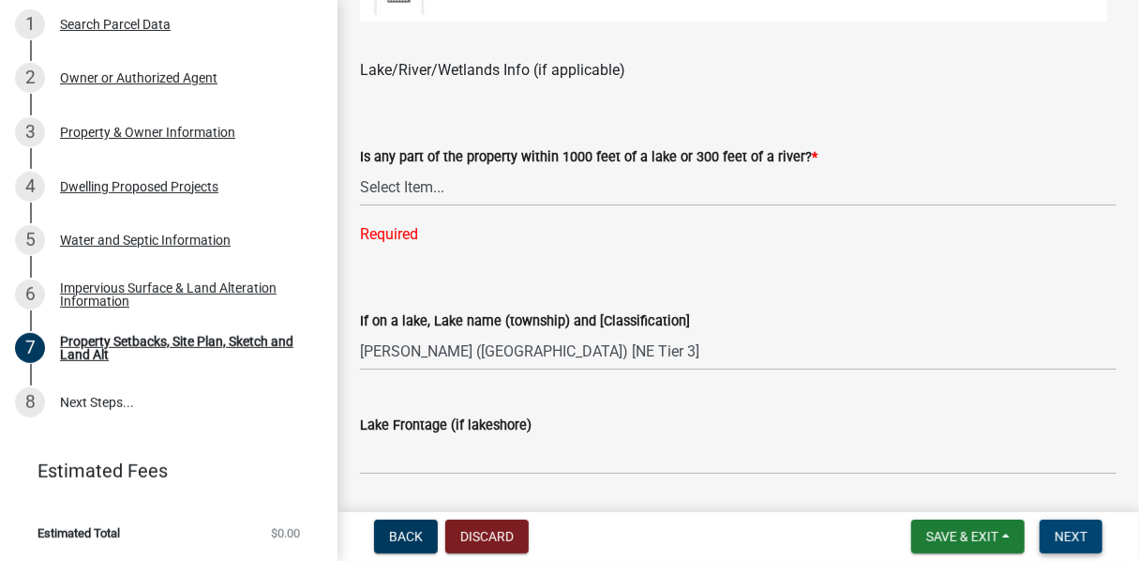
scroll to position [1499, 0]
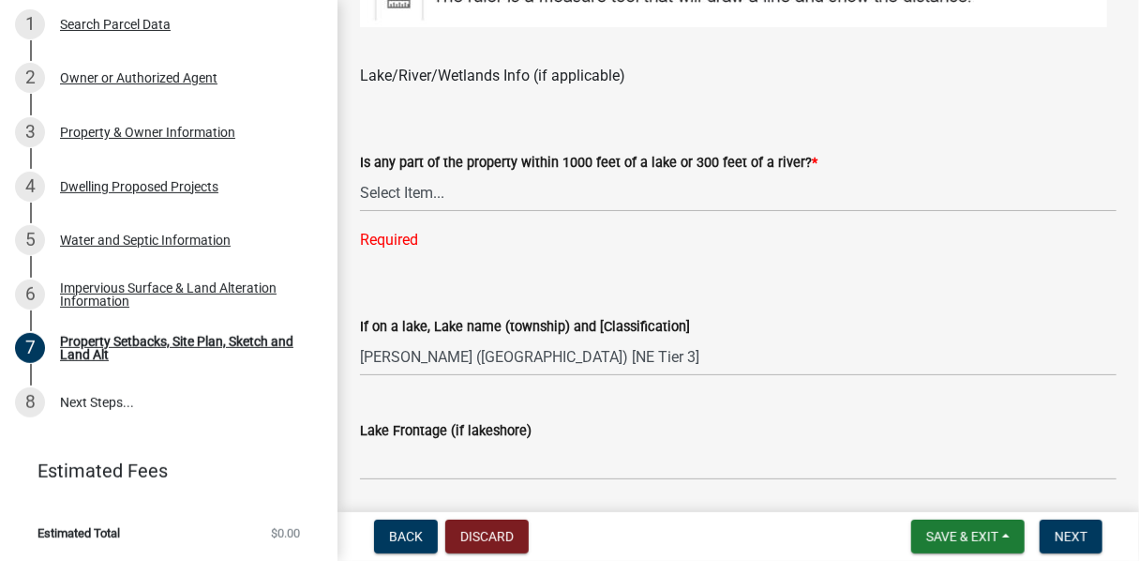
click at [402, 242] on div "Required" at bounding box center [738, 240] width 757 height 23
click at [404, 193] on select "Select Item... Shoreland-Riparian (Property is bordering a lake, river or strea…" at bounding box center [738, 192] width 757 height 38
click at [945, 527] on button "Save & Exit" at bounding box center [968, 537] width 113 height 34
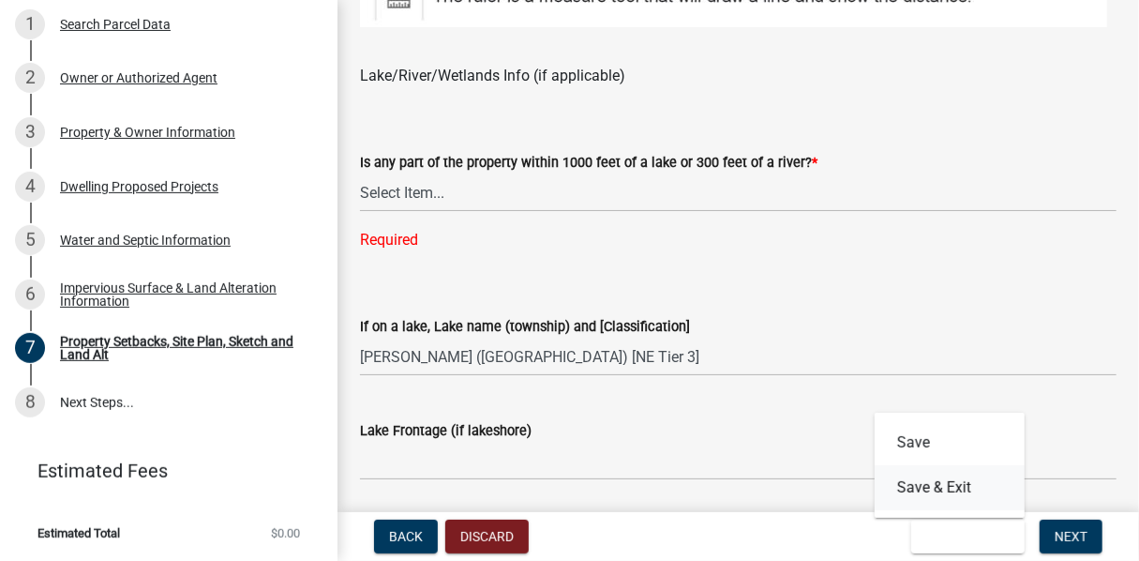
click at [941, 486] on button "Save & Exit" at bounding box center [950, 487] width 150 height 45
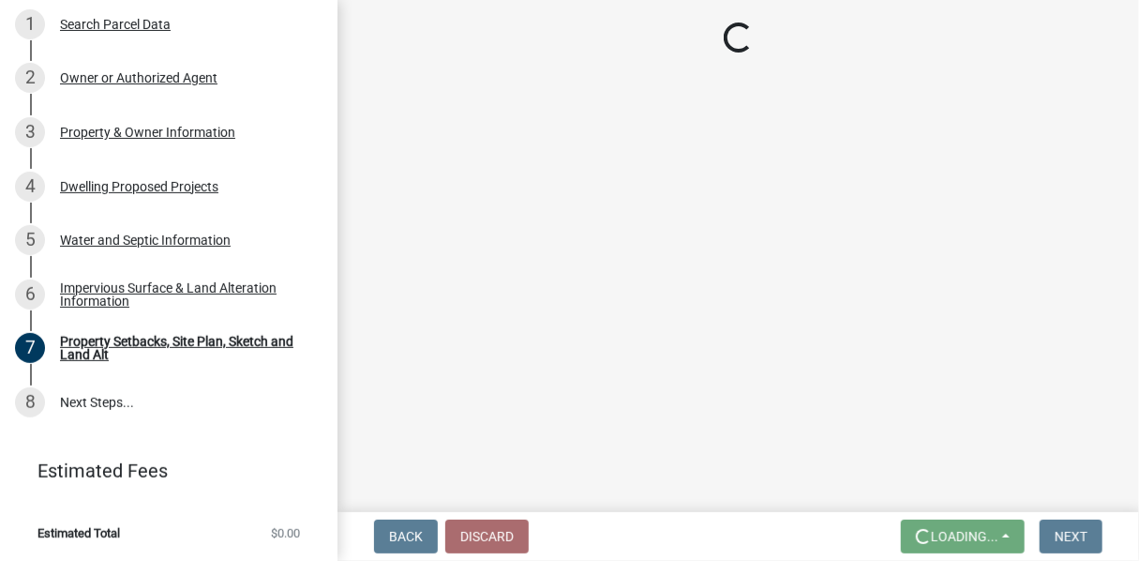
scroll to position [0, 0]
